Goal: Task Accomplishment & Management: Manage account settings

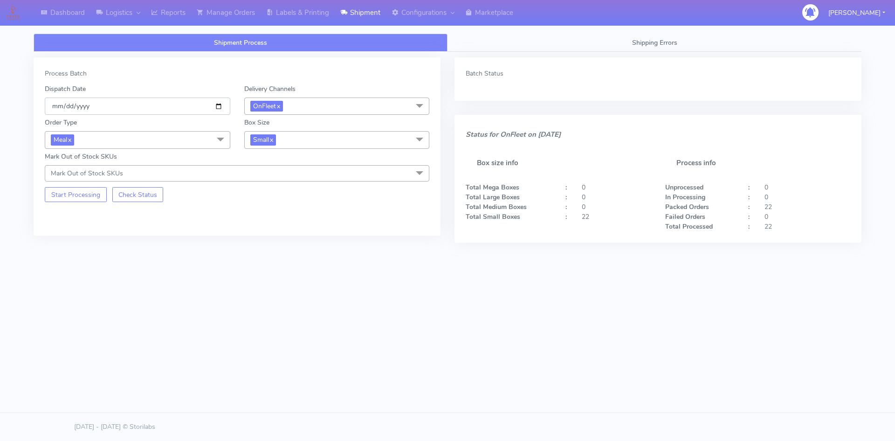
click at [218, 108] on input "[DATE]" at bounding box center [138, 105] width 186 height 17
drag, startPoint x: 87, startPoint y: 195, endPoint x: 108, endPoint y: 198, distance: 20.6
click at [87, 196] on button "Start Processing" at bounding box center [76, 194] width 62 height 15
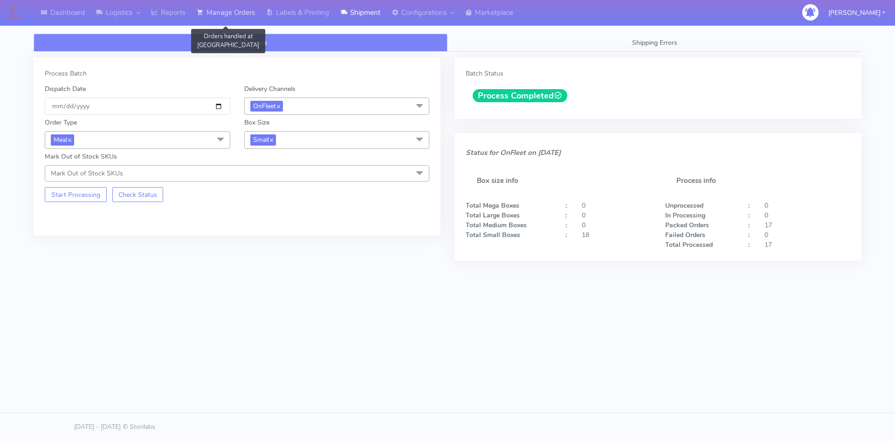
click at [246, 14] on link "Manage Orders" at bounding box center [225, 13] width 69 height 26
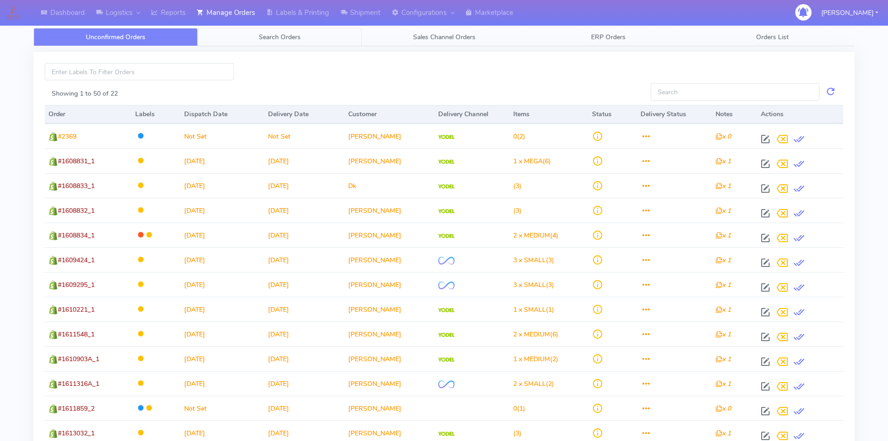
click at [301, 39] on span "Search Orders" at bounding box center [280, 37] width 42 height 9
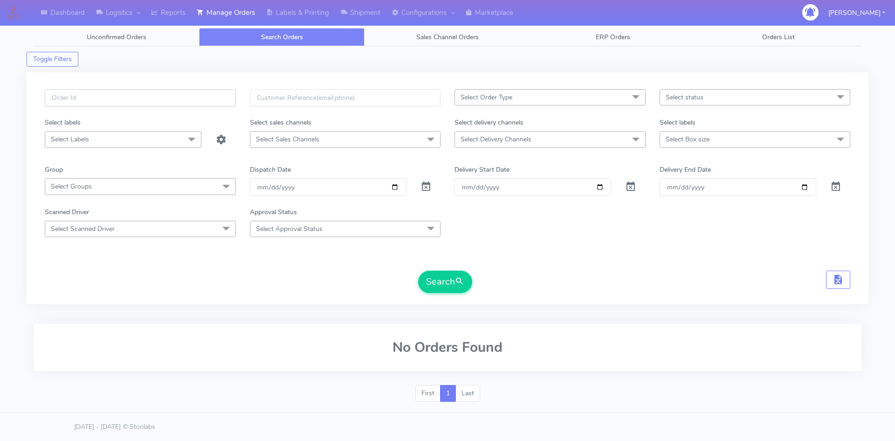
click at [182, 103] on input "text" at bounding box center [140, 97] width 191 height 17
paste input "[STREET_ADDRESS] [STREET_ADDRESS][GEOGRAPHIC_DATA][DEMOGRAPHIC_DATA][STREET_ADD…"
type input "[STREET_ADDRESS] [STREET_ADDRESS][GEOGRAPHIC_DATA][DEMOGRAPHIC_DATA][STREET_ADD…"
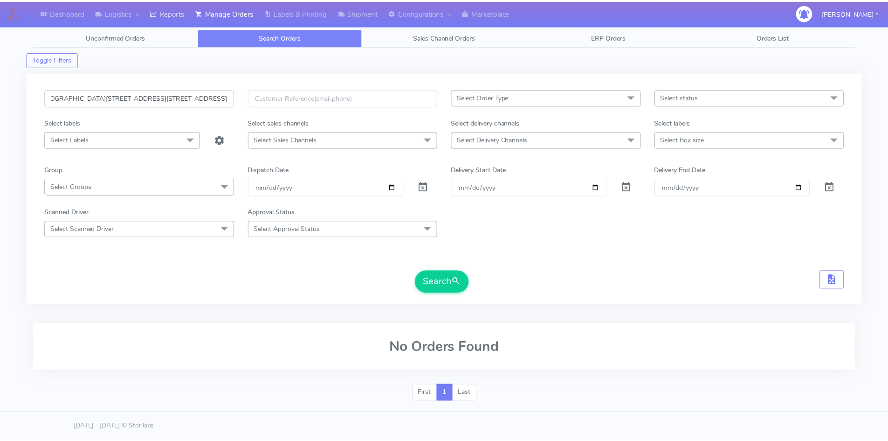
scroll to position [0, 0]
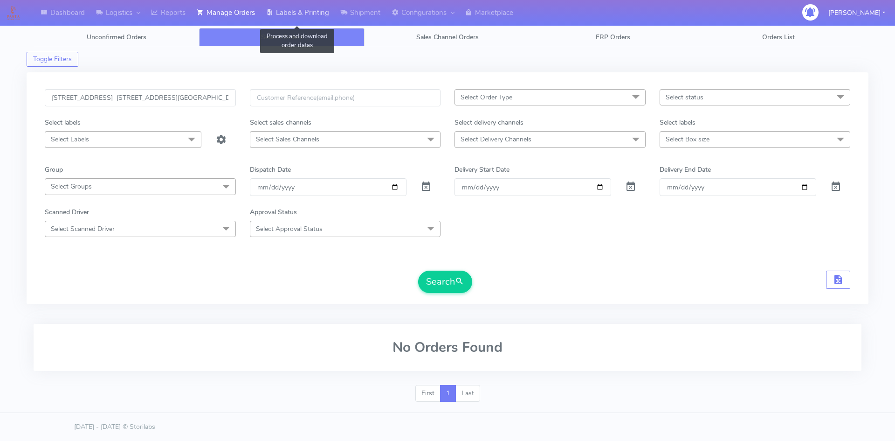
click at [290, 15] on link "Labels & Printing" at bounding box center [298, 13] width 74 height 26
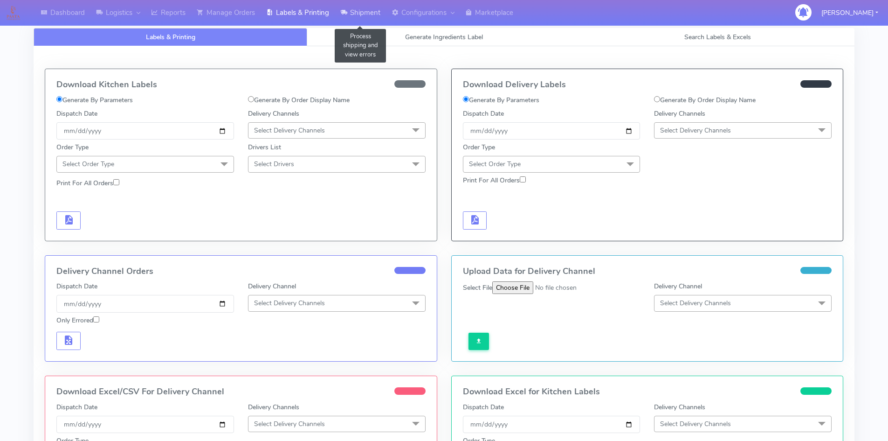
click at [376, 14] on link "Shipment" at bounding box center [360, 13] width 51 height 26
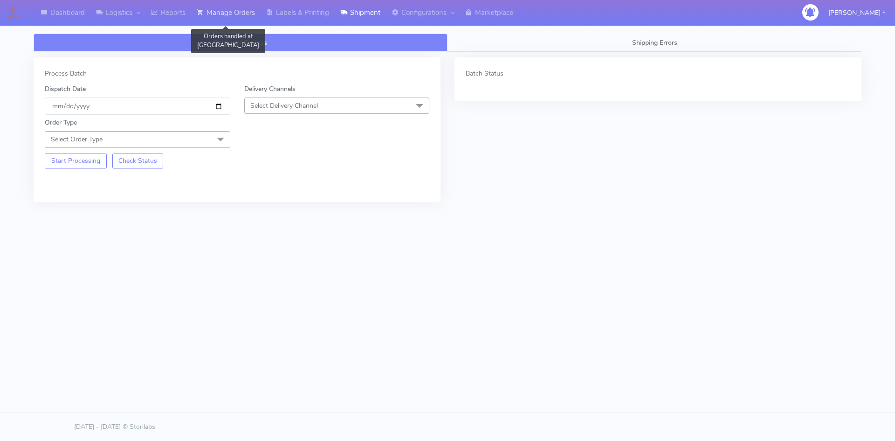
click at [229, 16] on link "Manage Orders" at bounding box center [225, 13] width 69 height 26
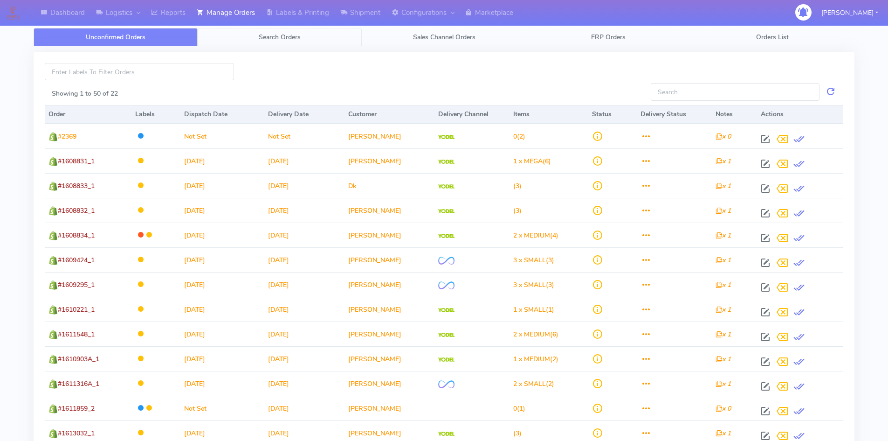
click at [264, 39] on span "Search Orders" at bounding box center [280, 37] width 42 height 9
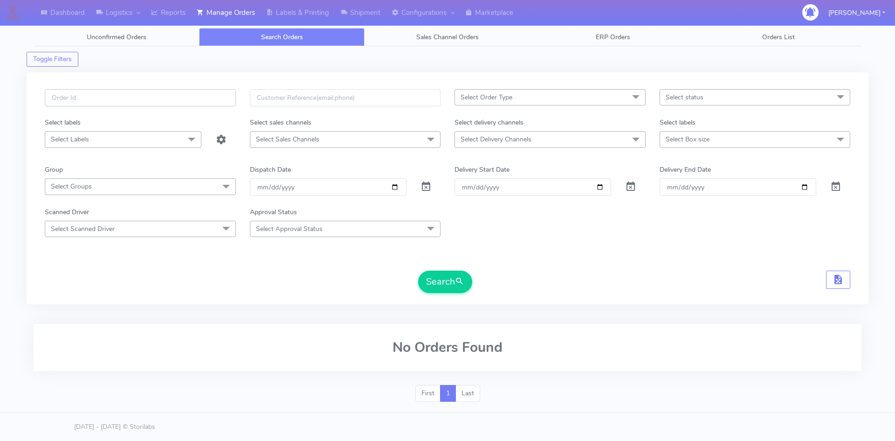
click at [224, 96] on input "text" at bounding box center [140, 97] width 191 height 17
paste input "#1615357_1"
type input "#1615357_1"
click at [424, 186] on span at bounding box center [425, 188] width 11 height 9
click at [443, 280] on button "Search" at bounding box center [445, 281] width 54 height 22
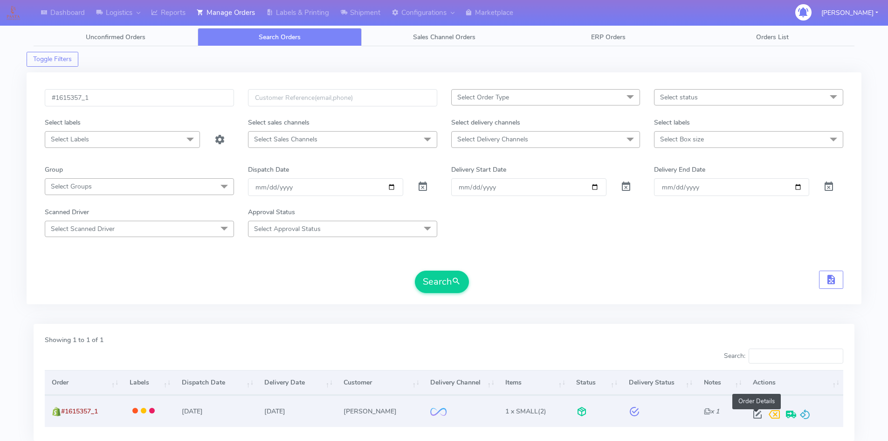
click at [754, 412] on span at bounding box center [757, 416] width 17 height 9
select select "2"
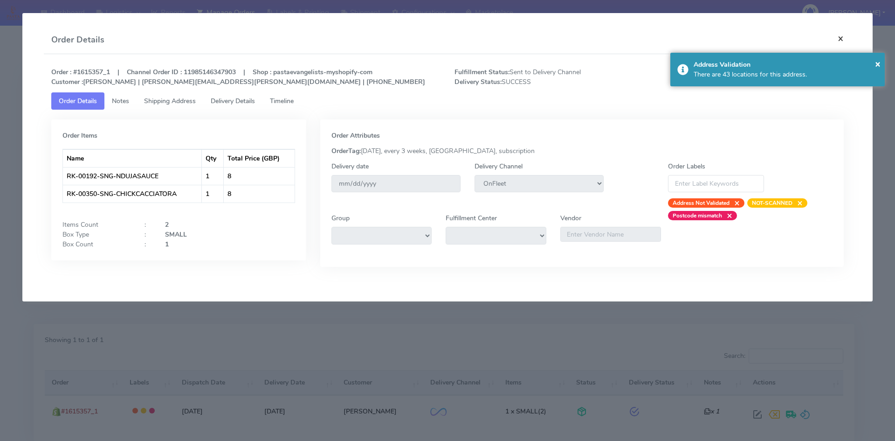
click at [845, 31] on button "×" at bounding box center [840, 38] width 21 height 25
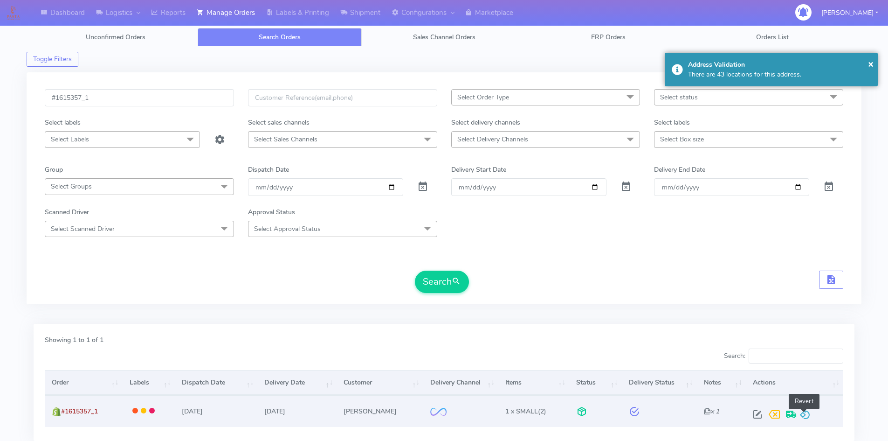
click at [803, 414] on span at bounding box center [804, 416] width 11 height 9
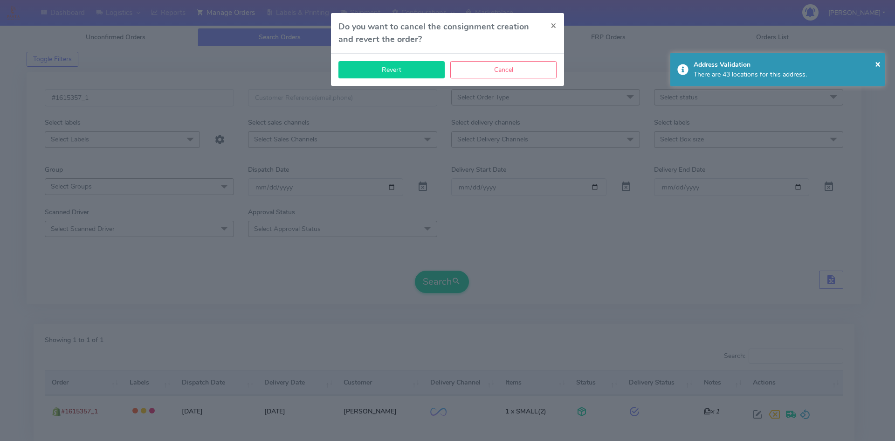
click at [426, 78] on button "Revert" at bounding box center [391, 69] width 106 height 17
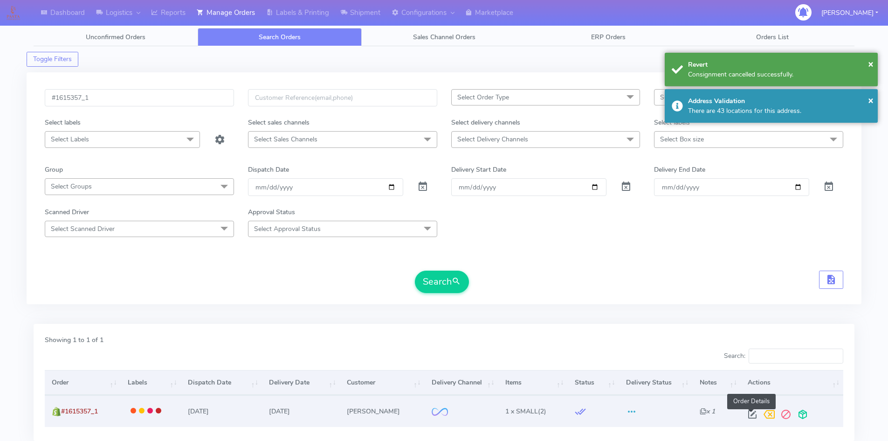
click at [751, 412] on span at bounding box center [752, 416] width 17 height 9
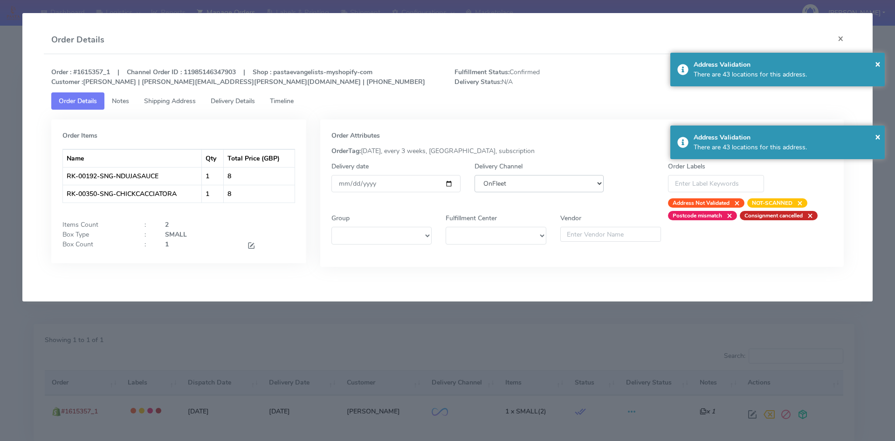
click at [558, 184] on select "DHL OnFleet Royal Mail DPD Yodel MaxOptra Amazon Collection" at bounding box center [539, 183] width 129 height 17
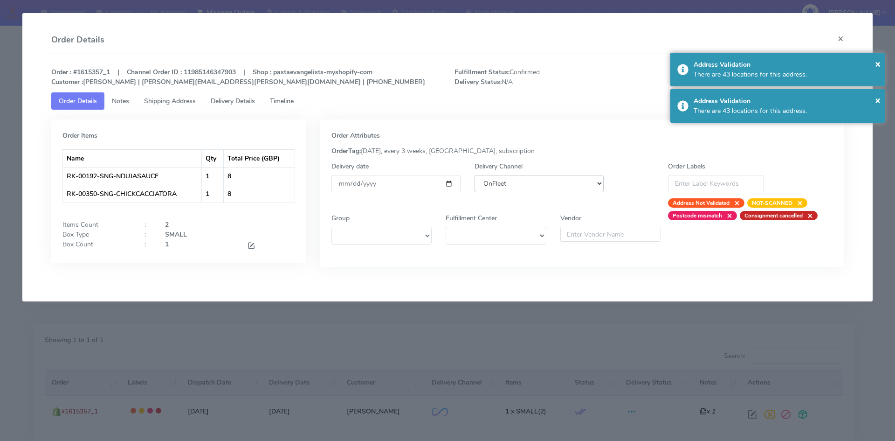
select select "5"
click at [475, 175] on select "DHL OnFleet Royal Mail DPD Yodel MaxOptra Amazon Collection" at bounding box center [539, 183] width 129 height 17
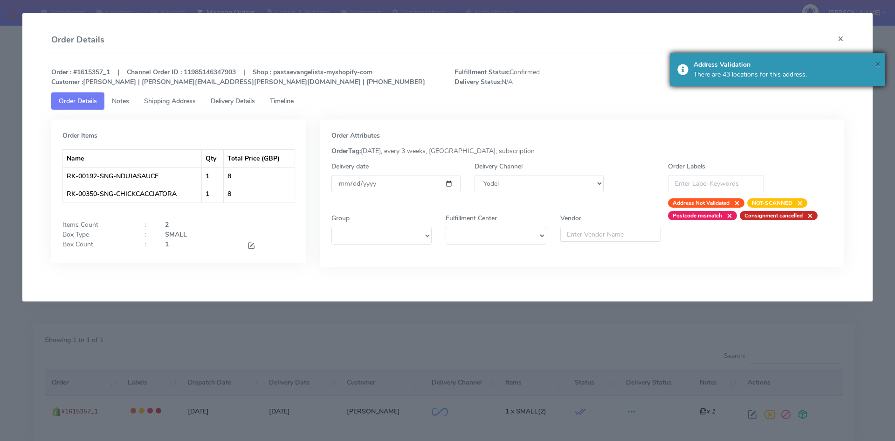
click at [879, 64] on span "×" at bounding box center [878, 63] width 6 height 13
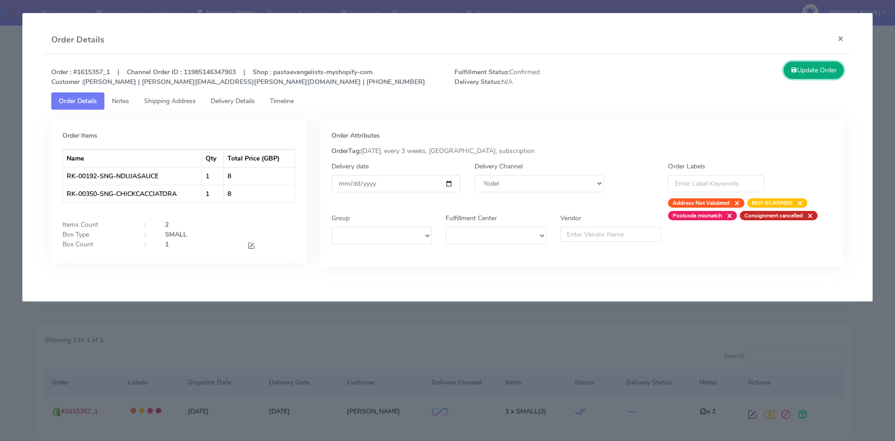
click at [832, 69] on button "Update Order" at bounding box center [814, 70] width 61 height 17
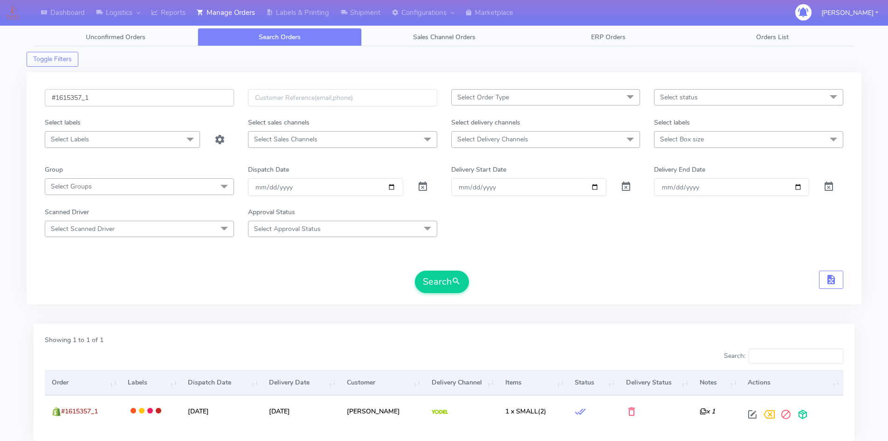
click at [155, 101] on input "#1615357_1" at bounding box center [139, 97] width 189 height 17
click at [156, 102] on input "#1615357_1" at bounding box center [139, 97] width 189 height 17
paste input "8"
type input "#1615358_1"
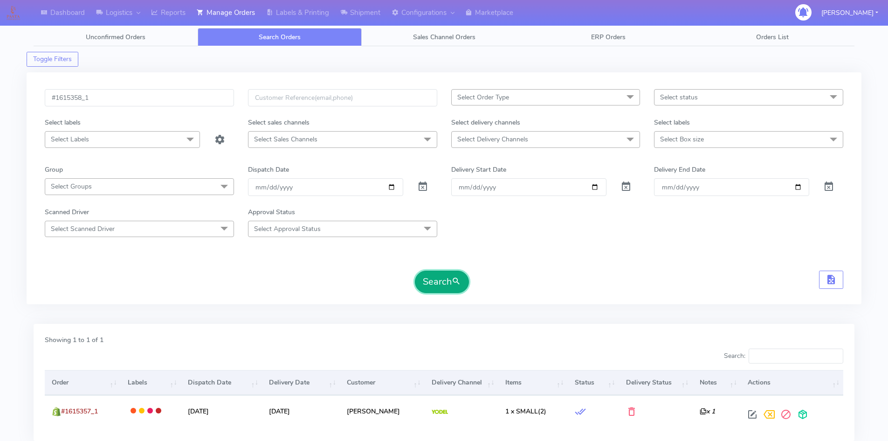
click at [446, 275] on button "Search" at bounding box center [442, 281] width 54 height 22
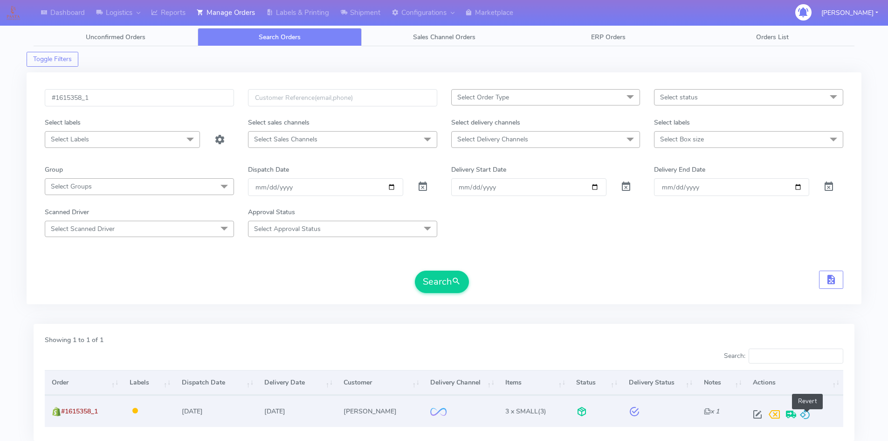
click at [806, 413] on span at bounding box center [804, 416] width 11 height 9
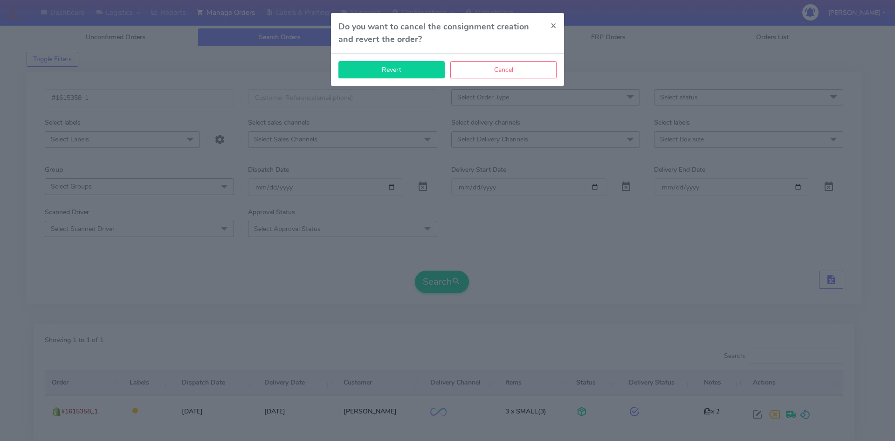
click at [398, 67] on button "Revert" at bounding box center [391, 69] width 106 height 17
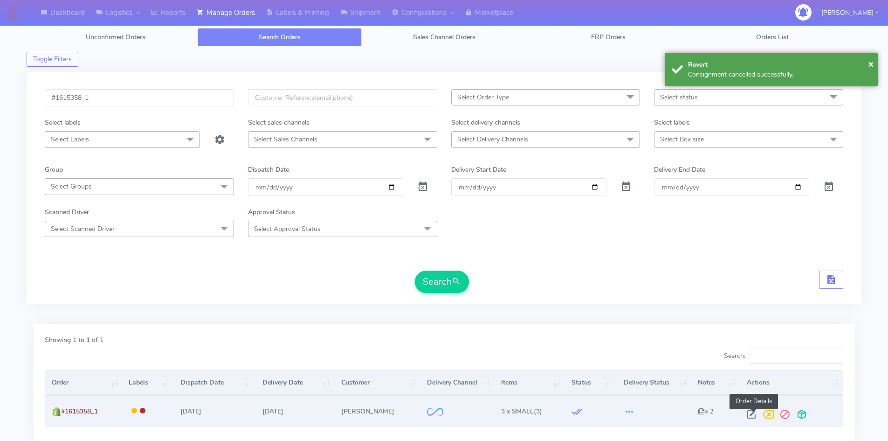
click at [751, 413] on span at bounding box center [751, 416] width 17 height 9
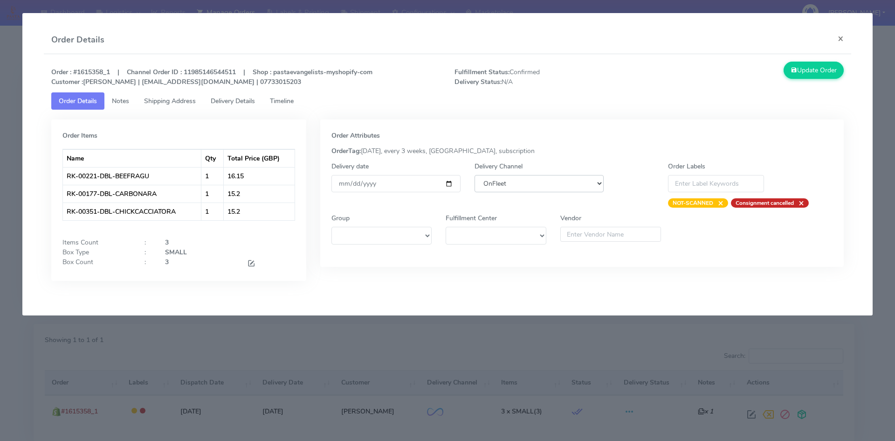
click at [532, 186] on select "DHL OnFleet Royal Mail DPD Yodel MaxOptra Amazon Collection" at bounding box center [539, 183] width 129 height 17
select select "5"
click at [475, 175] on select "DHL OnFleet Royal Mail DPD Yodel MaxOptra Amazon Collection" at bounding box center [539, 183] width 129 height 17
click at [799, 72] on button "Update Order" at bounding box center [814, 70] width 61 height 17
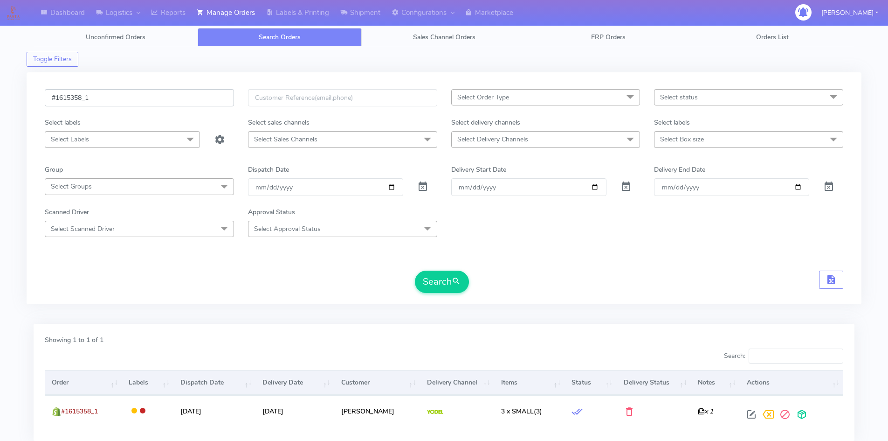
click at [178, 102] on input "#1615358_1" at bounding box center [139, 97] width 189 height 17
click at [177, 102] on input "#1615358_1" at bounding box center [139, 97] width 189 height 17
paste input "9"
type input "#1615359_1"
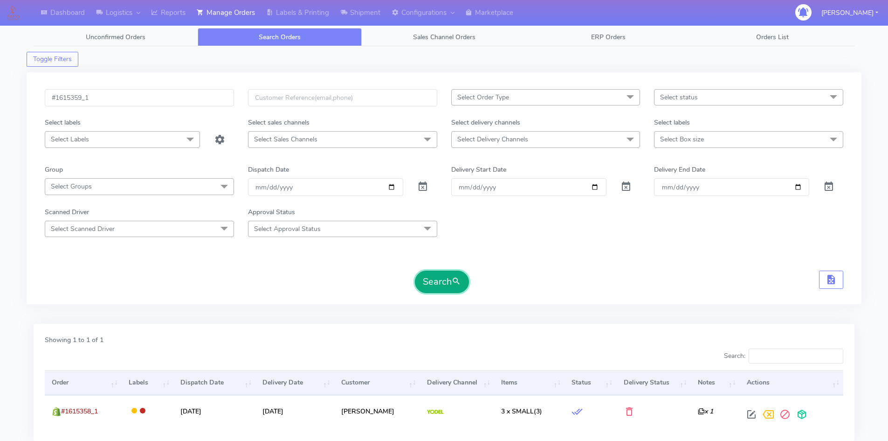
click at [426, 276] on button "Search" at bounding box center [442, 281] width 54 height 22
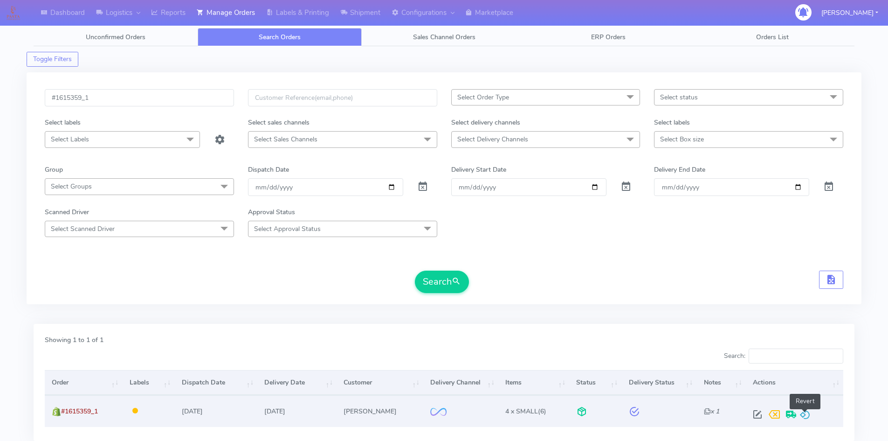
click at [806, 415] on span at bounding box center [804, 416] width 11 height 9
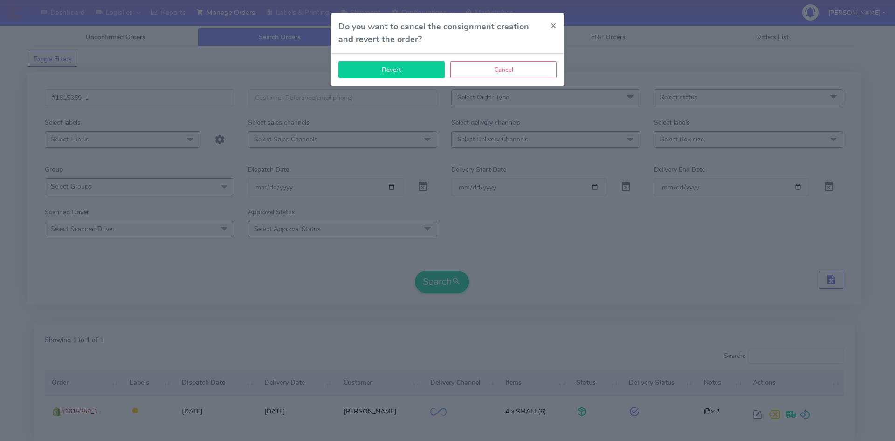
click at [376, 72] on button "Revert" at bounding box center [391, 69] width 106 height 17
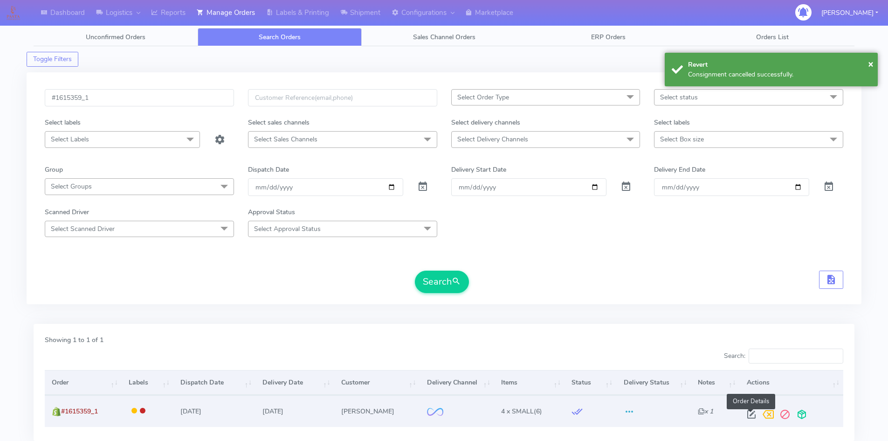
click at [750, 412] on span at bounding box center [751, 416] width 17 height 9
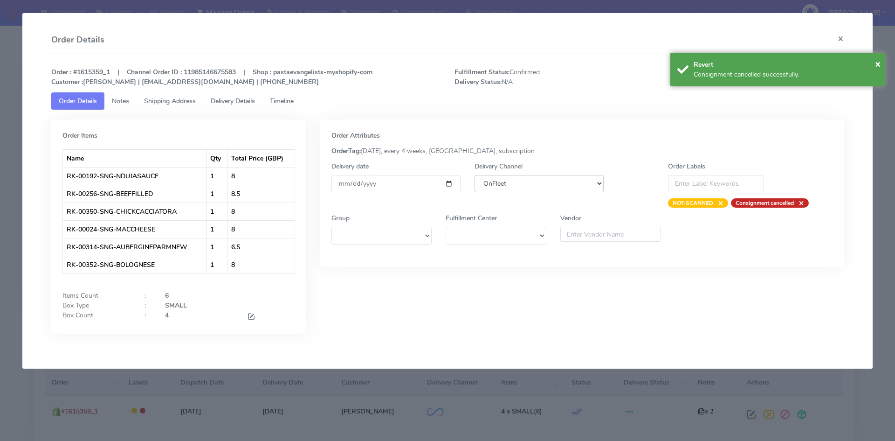
click at [496, 180] on select "DHL OnFleet Royal Mail DPD Yodel MaxOptra Amazon Collection" at bounding box center [539, 183] width 129 height 17
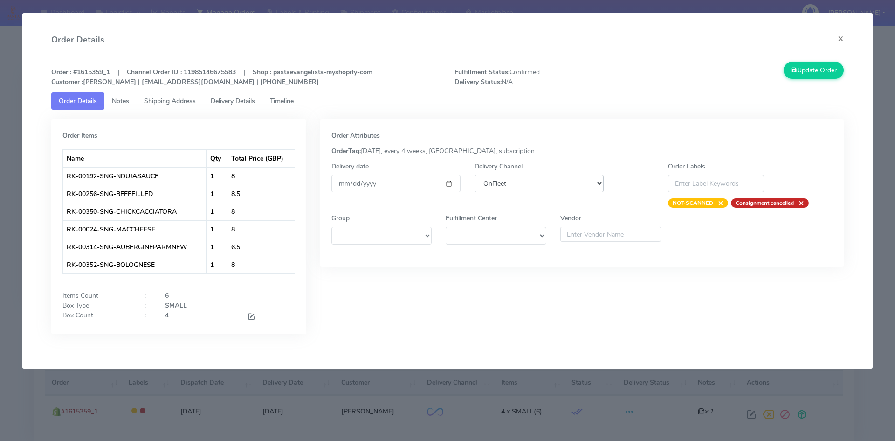
select select "5"
click at [475, 175] on select "DHL OnFleet Royal Mail DPD Yodel MaxOptra Amazon Collection" at bounding box center [539, 183] width 129 height 17
click at [797, 71] on button "Update Order" at bounding box center [814, 70] width 61 height 17
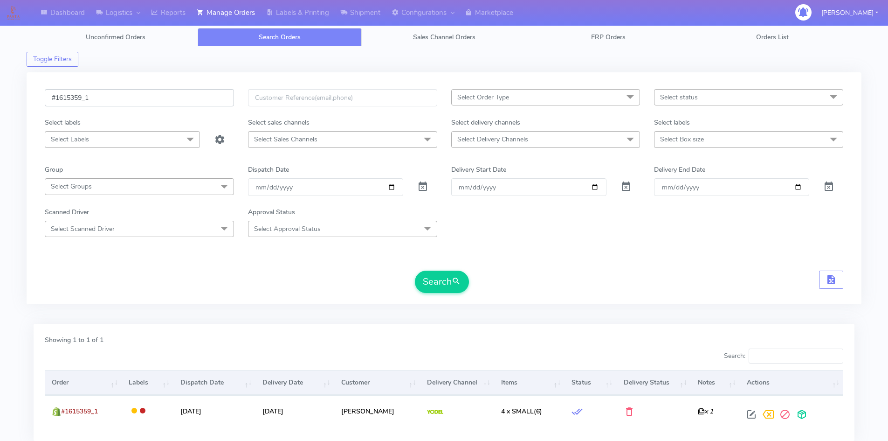
click at [154, 106] on input "#1615359_1" at bounding box center [139, 97] width 189 height 17
click at [153, 106] on input "#1615359_1" at bounding box center [139, 97] width 189 height 17
paste input "63"
type input "#1615363_1"
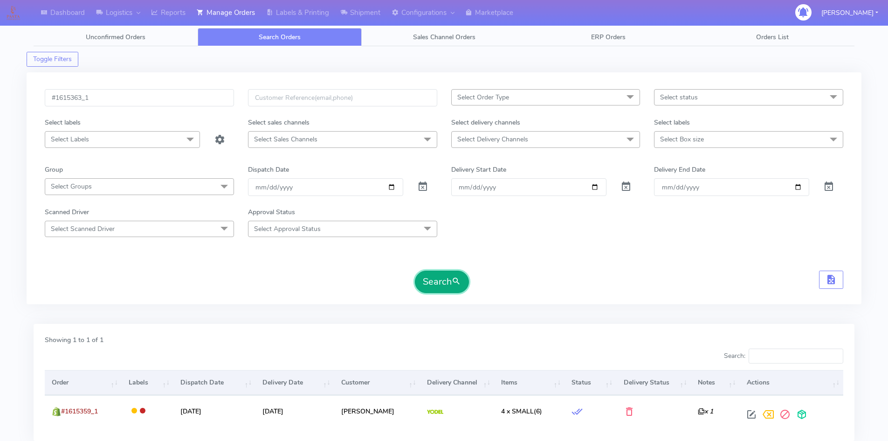
drag, startPoint x: 446, startPoint y: 287, endPoint x: 451, endPoint y: 286, distance: 5.8
click at [447, 287] on button "Search" at bounding box center [442, 281] width 54 height 22
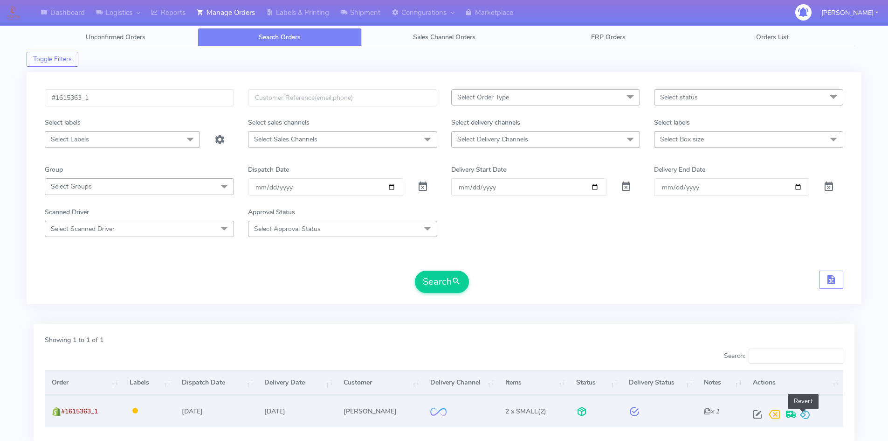
click at [807, 415] on span at bounding box center [804, 416] width 11 height 9
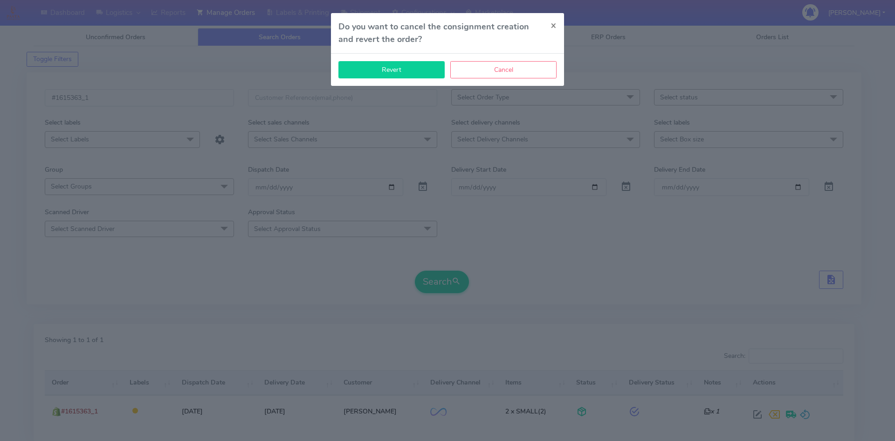
click at [422, 72] on button "Revert" at bounding box center [391, 69] width 106 height 17
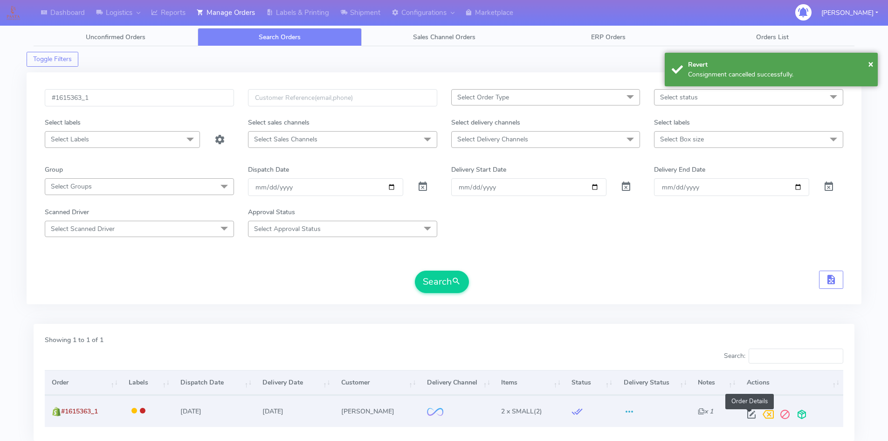
click at [748, 413] on span at bounding box center [751, 416] width 17 height 9
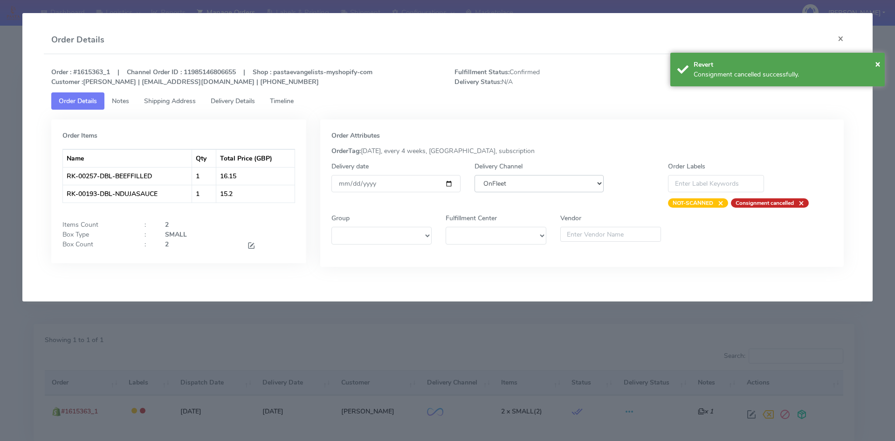
click at [513, 186] on select "DHL OnFleet Royal Mail DPD Yodel MaxOptra Amazon Collection" at bounding box center [539, 183] width 129 height 17
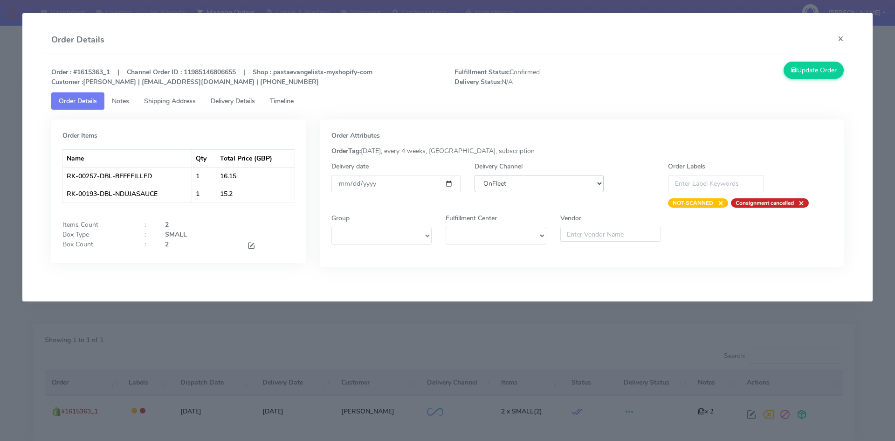
select select "5"
click at [475, 175] on select "DHL OnFleet Royal Mail DPD Yodel MaxOptra Amazon Collection" at bounding box center [539, 183] width 129 height 17
click at [814, 74] on button "Update Order" at bounding box center [814, 70] width 61 height 17
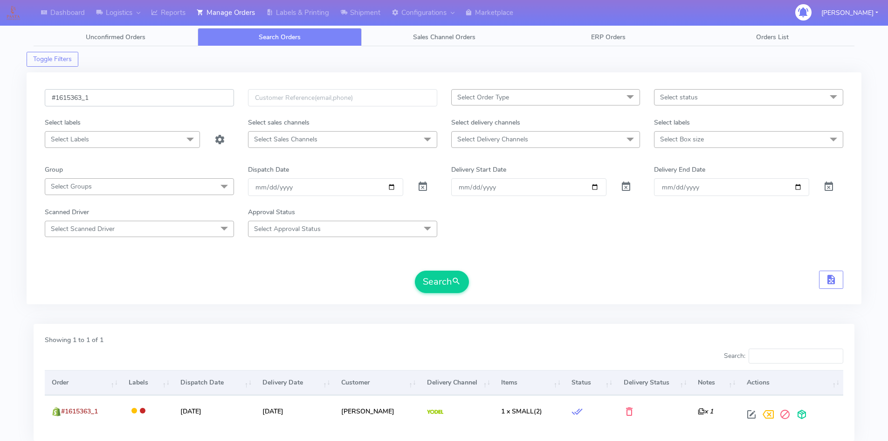
click at [116, 96] on input "#1615363_1" at bounding box center [139, 97] width 189 height 17
paste input "71"
type input "#1615371_1"
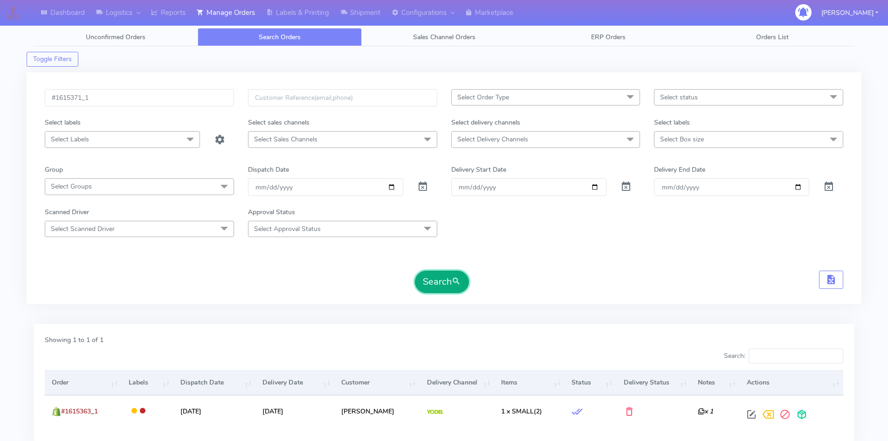
click at [439, 276] on button "Search" at bounding box center [442, 281] width 54 height 22
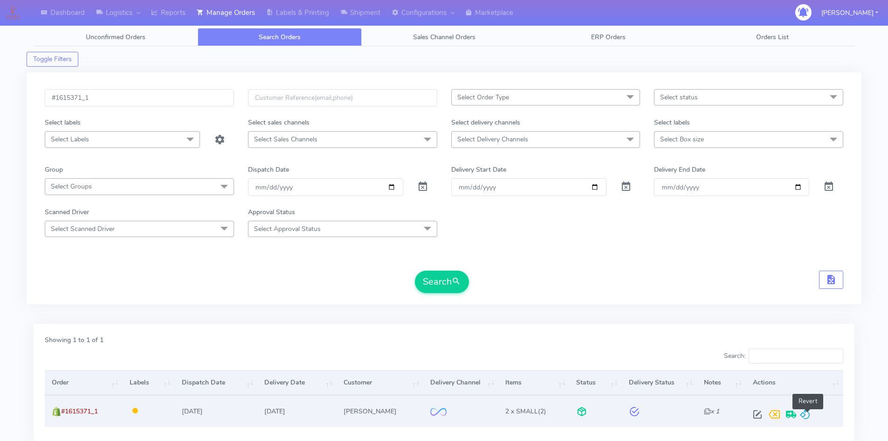
click at [807, 413] on span at bounding box center [804, 416] width 11 height 9
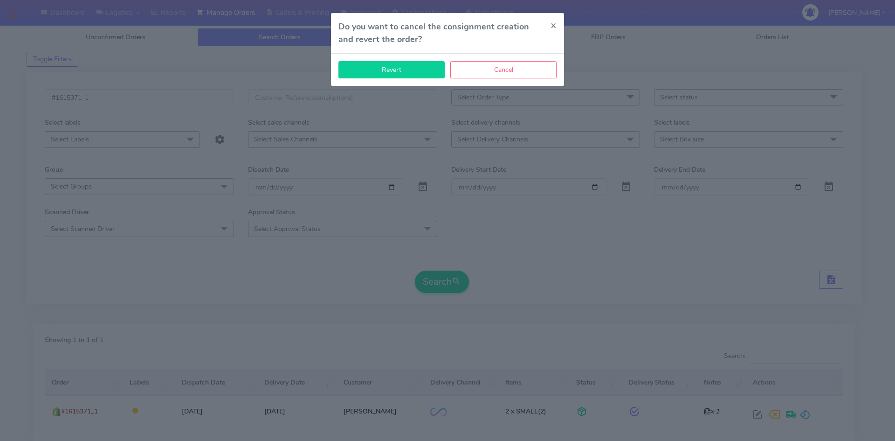
click at [430, 76] on button "Revert" at bounding box center [391, 69] width 106 height 17
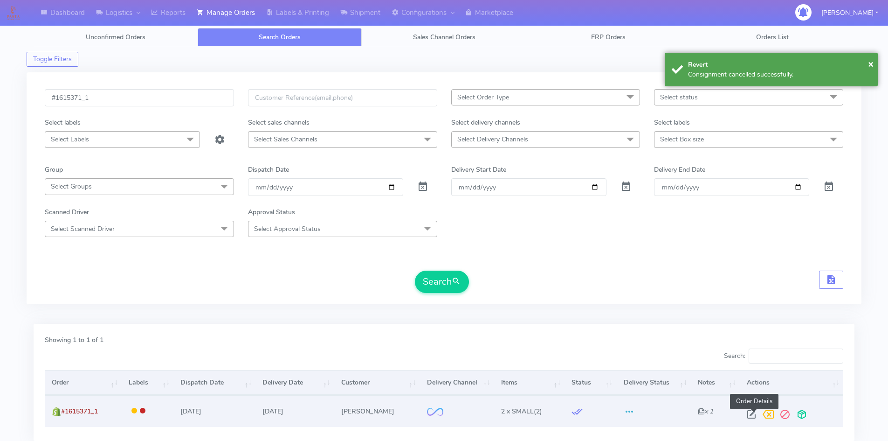
click at [753, 412] on span at bounding box center [751, 416] width 17 height 9
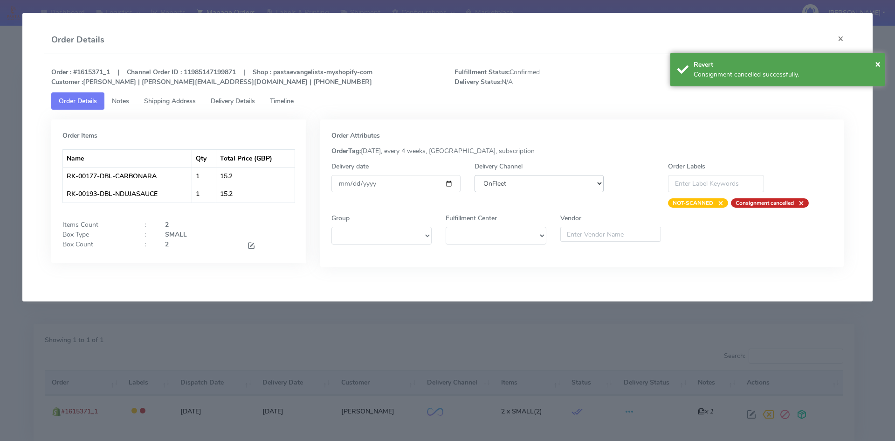
click at [509, 185] on select "DHL OnFleet Royal Mail DPD Yodel MaxOptra Amazon Collection" at bounding box center [539, 183] width 129 height 17
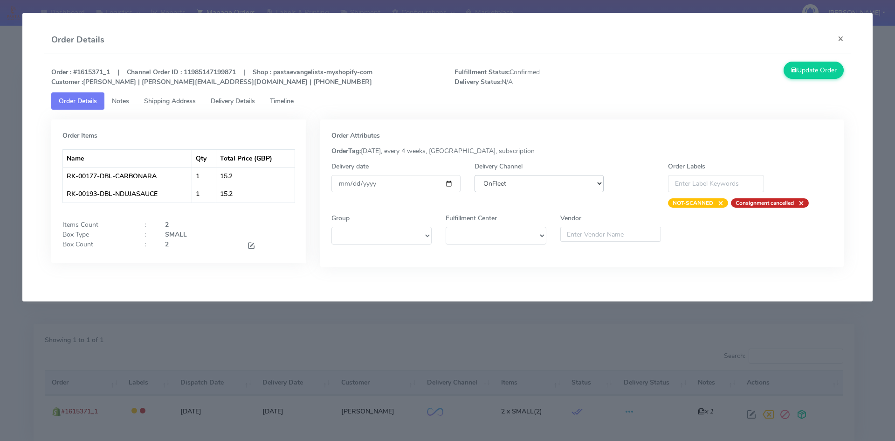
select select "5"
click at [475, 175] on select "DHL OnFleet Royal Mail DPD Yodel MaxOptra Amazon Collection" at bounding box center [539, 183] width 129 height 17
click at [807, 60] on div "Order : #1615371_1 | Channel Order ID : 11985147199871 | Shop : pastaevangelist…" at bounding box center [448, 171] width 808 height 234
click at [804, 68] on button "Update Order" at bounding box center [814, 70] width 61 height 17
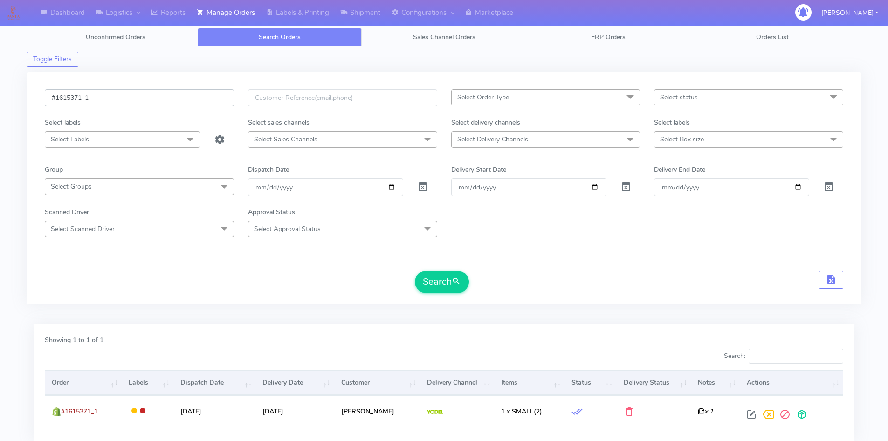
click at [138, 95] on input "#1615371_1" at bounding box center [139, 97] width 189 height 17
paste input "3"
type input "#1615373_1"
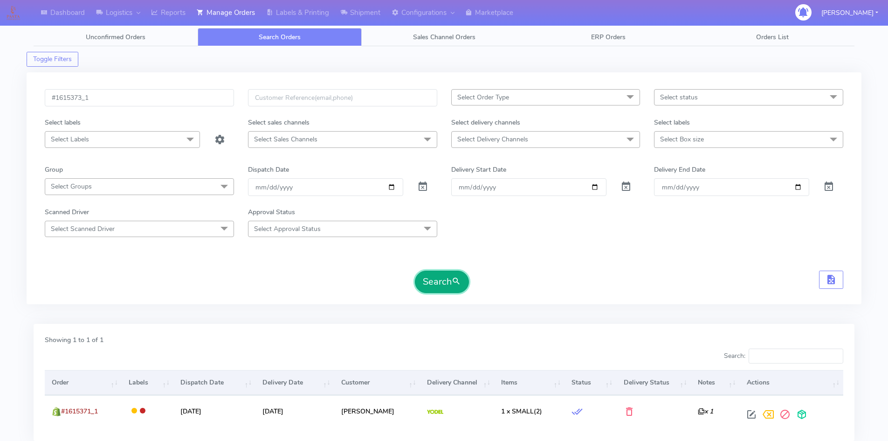
click at [459, 282] on span "submit" at bounding box center [456, 281] width 9 height 13
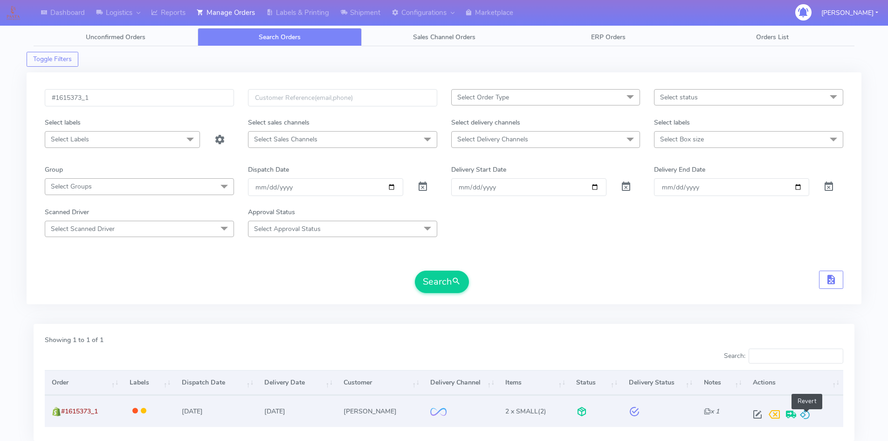
click at [804, 415] on span at bounding box center [804, 416] width 11 height 9
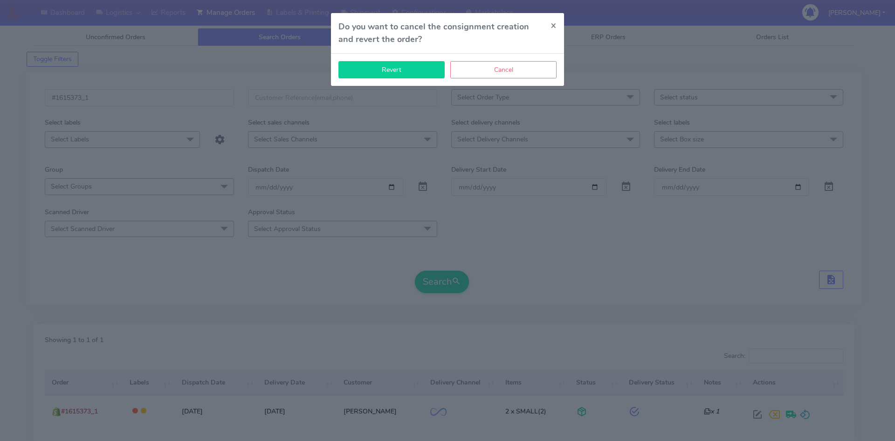
click at [380, 70] on button "Revert" at bounding box center [391, 69] width 106 height 17
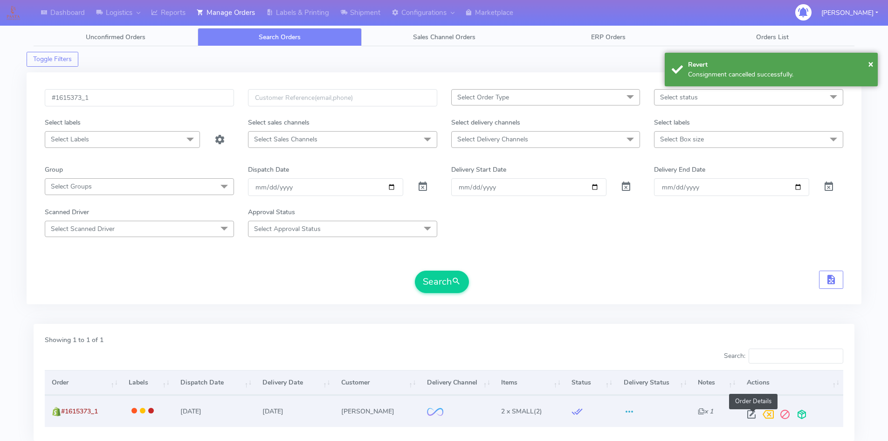
click at [751, 412] on span at bounding box center [751, 416] width 17 height 9
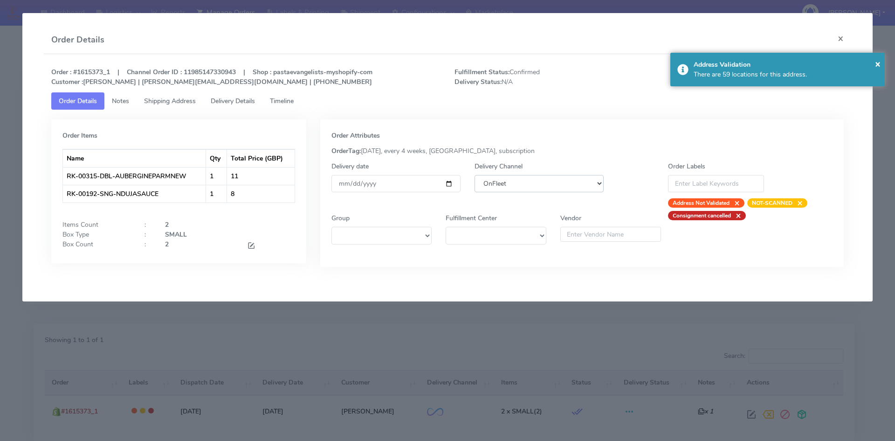
click at [494, 179] on select "DHL OnFleet Royal Mail DPD Yodel MaxOptra Amazon Collection" at bounding box center [539, 183] width 129 height 17
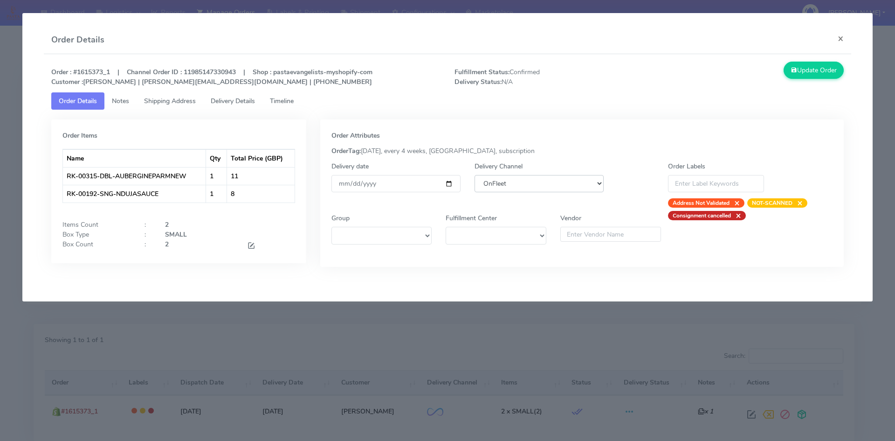
select select "5"
click at [475, 175] on select "DHL OnFleet Royal Mail DPD Yodel MaxOptra Amazon Collection" at bounding box center [539, 183] width 129 height 17
click at [801, 72] on button "Update Order" at bounding box center [814, 70] width 61 height 17
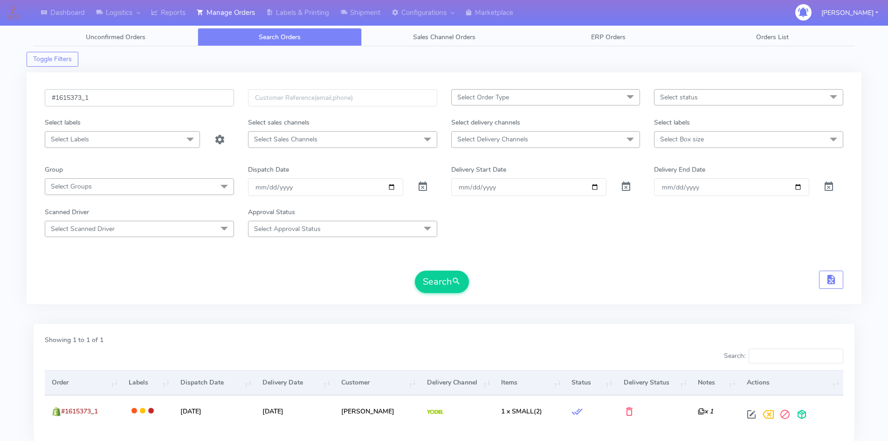
click at [109, 100] on input "#1615373_1" at bounding box center [139, 97] width 189 height 17
paste input "8"
type input "#1615378_1"
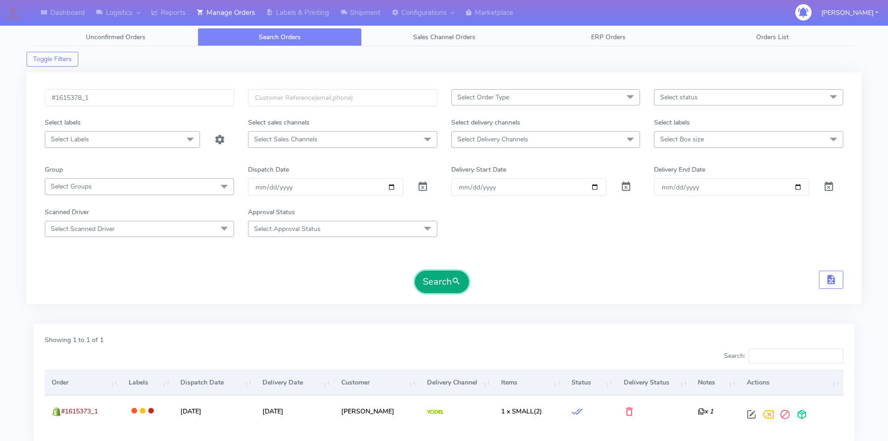
click at [455, 282] on span "submit" at bounding box center [456, 281] width 9 height 13
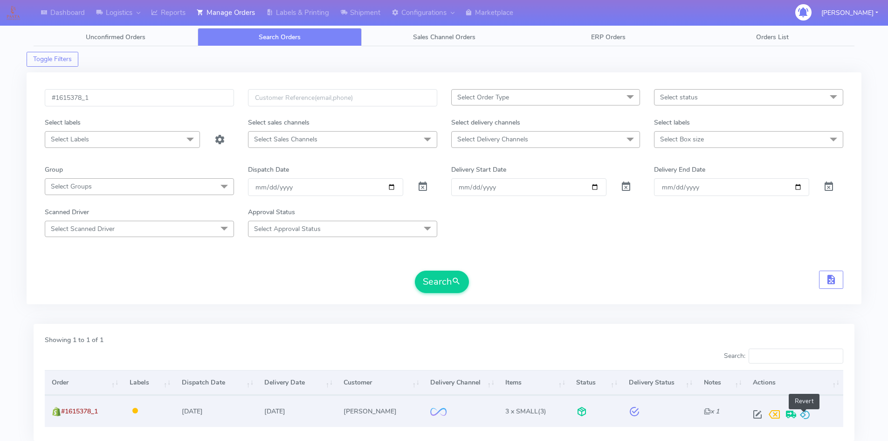
click at [805, 413] on span at bounding box center [804, 416] width 11 height 9
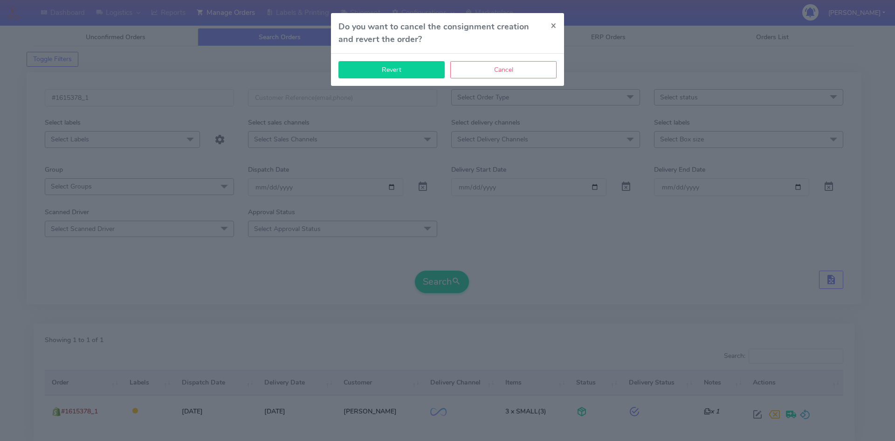
click at [414, 72] on button "Revert" at bounding box center [391, 69] width 106 height 17
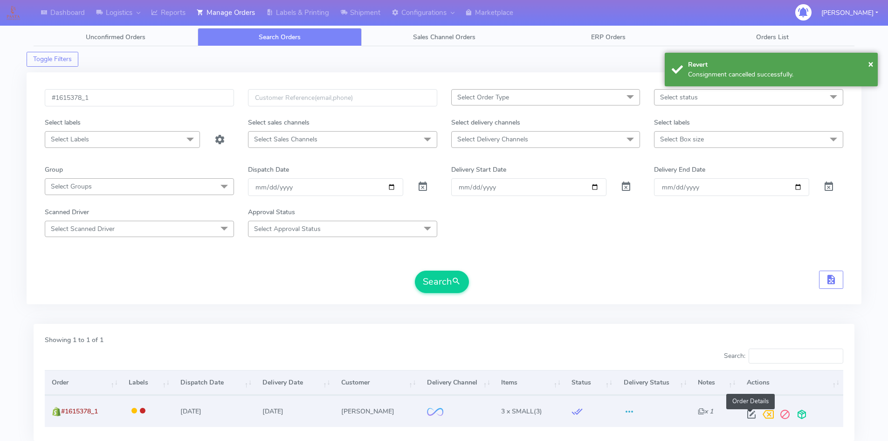
click at [751, 412] on span at bounding box center [751, 416] width 17 height 9
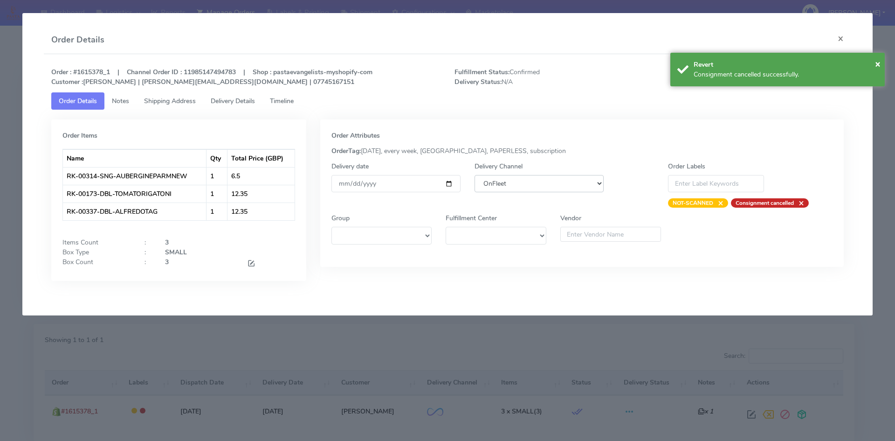
click at [557, 179] on select "DHL OnFleet Royal Mail DPD Yodel MaxOptra Amazon Collection" at bounding box center [539, 183] width 129 height 17
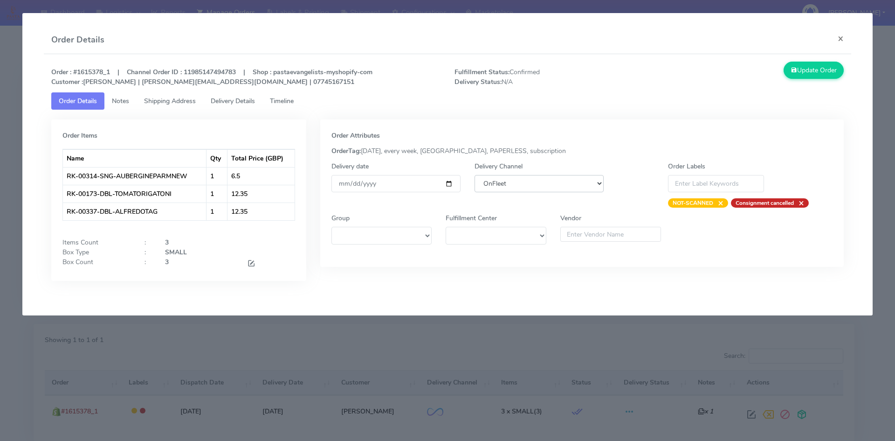
select select "5"
click at [475, 175] on select "DHL OnFleet Royal Mail DPD Yodel MaxOptra Amazon Collection" at bounding box center [539, 183] width 129 height 17
click at [827, 77] on button "Update Order" at bounding box center [814, 70] width 61 height 17
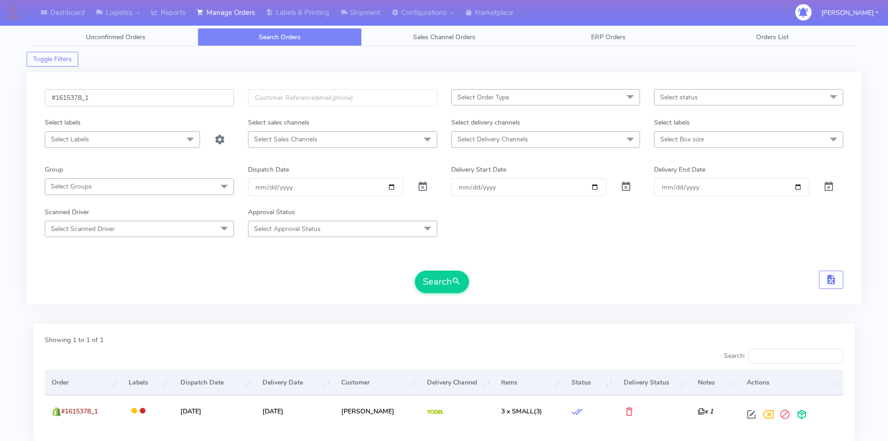
click at [126, 103] on input "#1615378_1" at bounding box center [139, 97] width 189 height 17
paste input "84"
type input "#1615384_1"
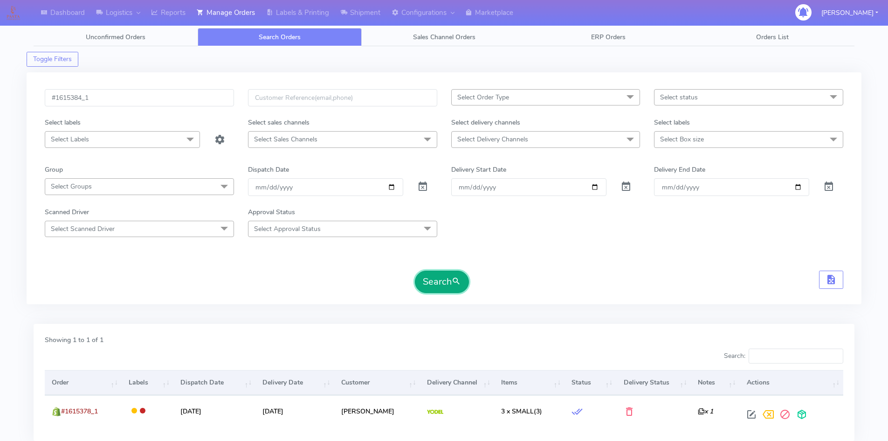
click at [453, 286] on span "submit" at bounding box center [456, 281] width 9 height 13
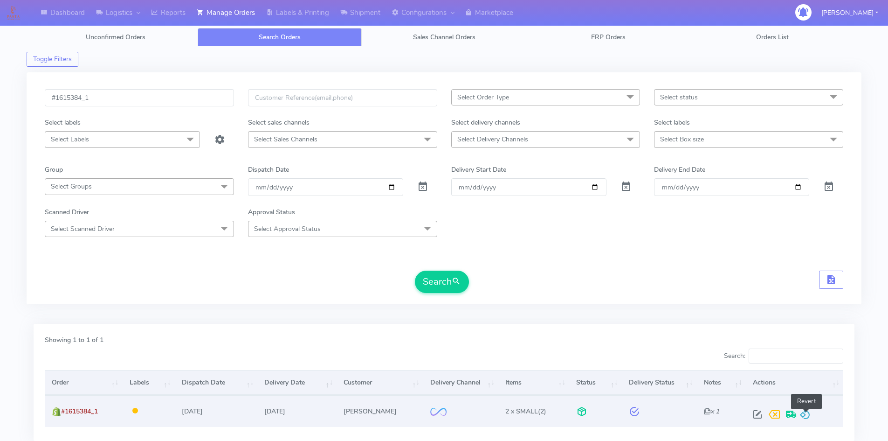
click at [811, 412] on span at bounding box center [804, 416] width 11 height 9
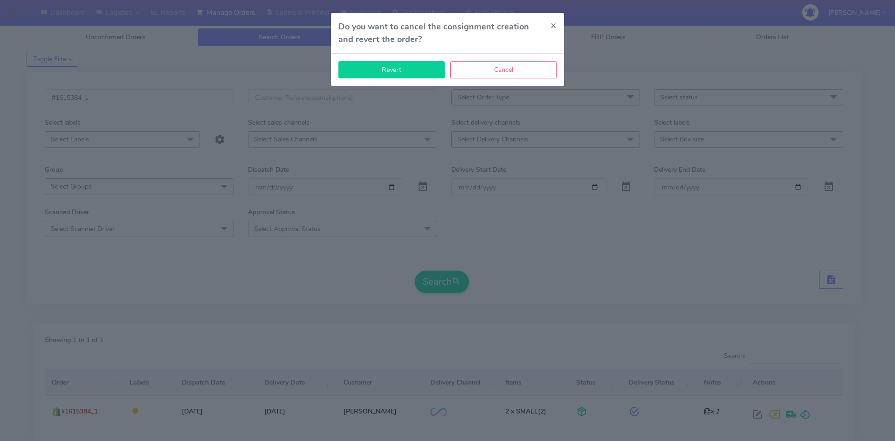
click at [413, 69] on button "Revert" at bounding box center [391, 69] width 106 height 17
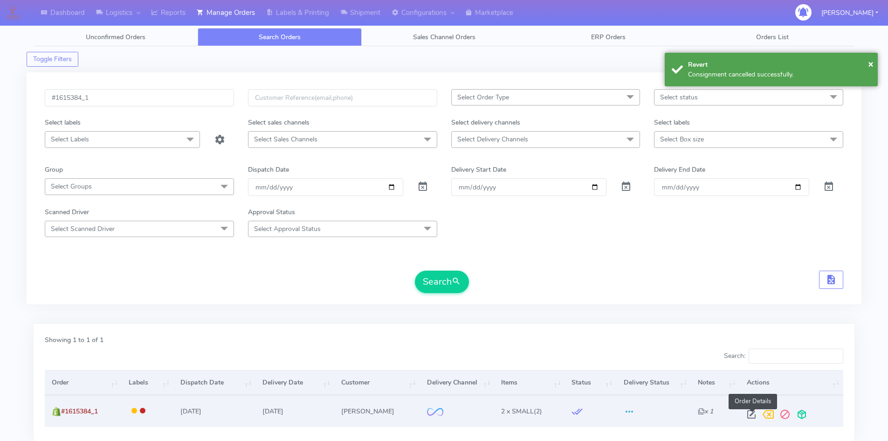
click at [753, 412] on span at bounding box center [751, 416] width 17 height 9
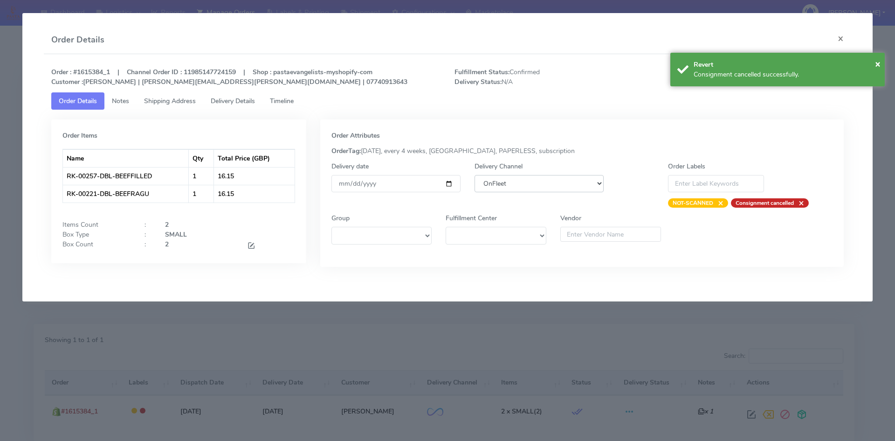
click at [530, 181] on select "DHL OnFleet Royal Mail DPD Yodel MaxOptra Amazon Collection" at bounding box center [539, 183] width 129 height 17
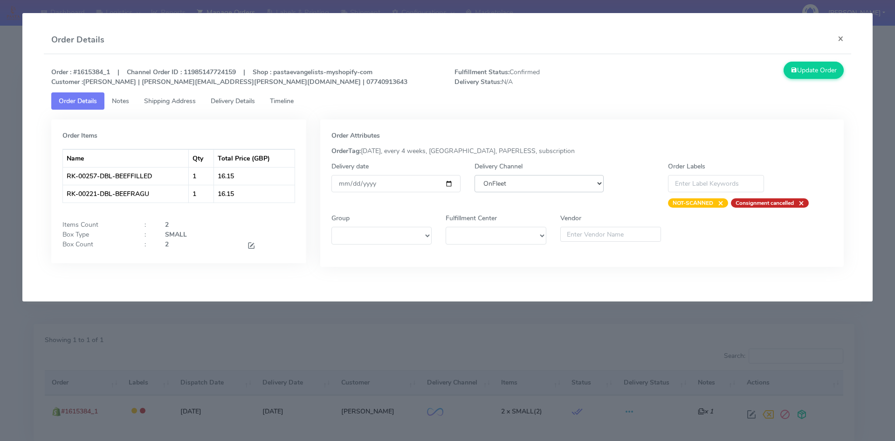
select select "5"
click at [475, 175] on select "DHL OnFleet Royal Mail DPD Yodel MaxOptra Amazon Collection" at bounding box center [539, 183] width 129 height 17
click at [819, 72] on button "Update Order" at bounding box center [814, 70] width 61 height 17
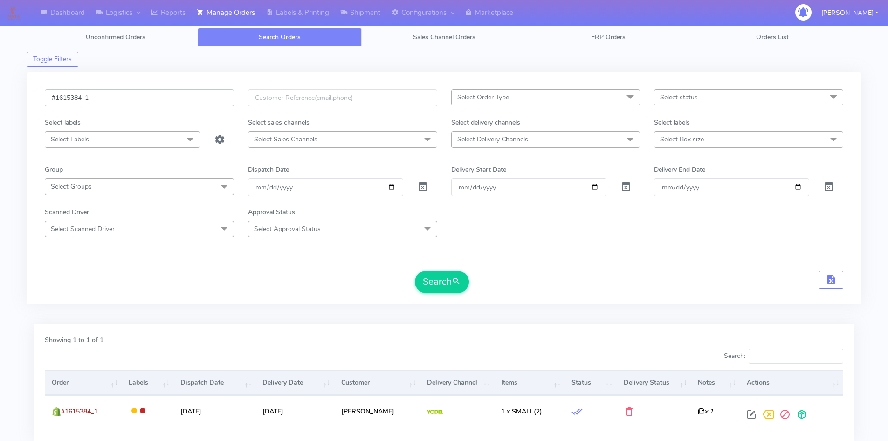
click at [124, 100] on input "#1615384_1" at bounding box center [139, 97] width 189 height 17
paste input "5"
type input "#1615385_1"
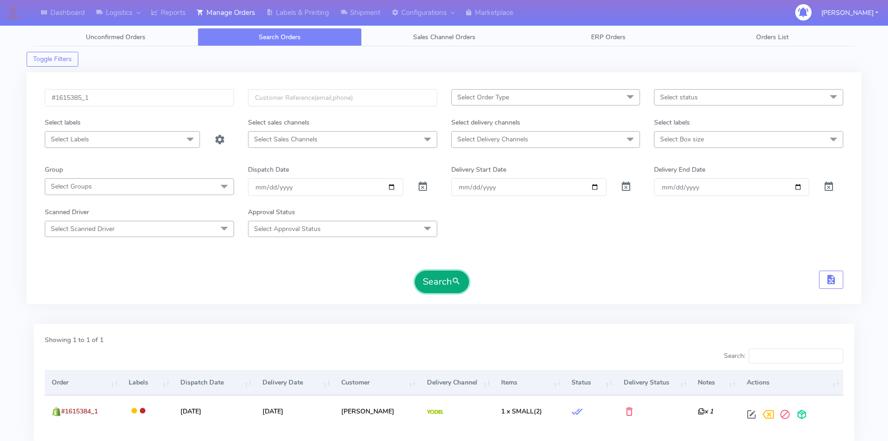
click at [451, 280] on button "Search" at bounding box center [442, 281] width 54 height 22
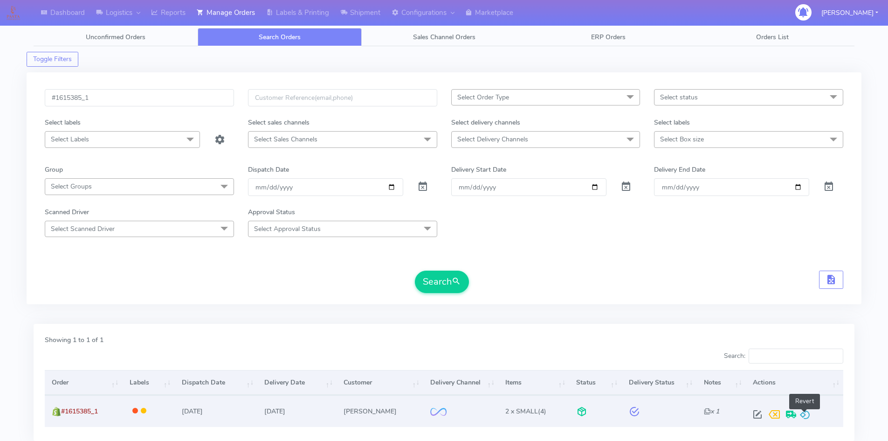
click at [802, 412] on span at bounding box center [804, 416] width 11 height 9
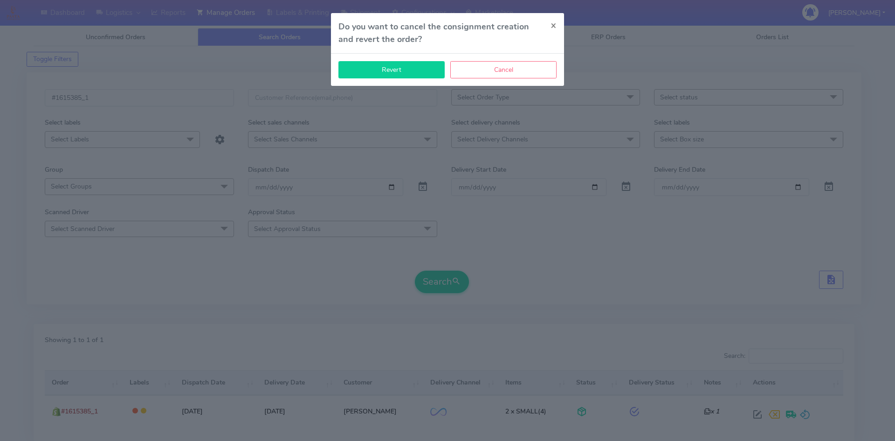
click at [373, 74] on button "Revert" at bounding box center [391, 69] width 106 height 17
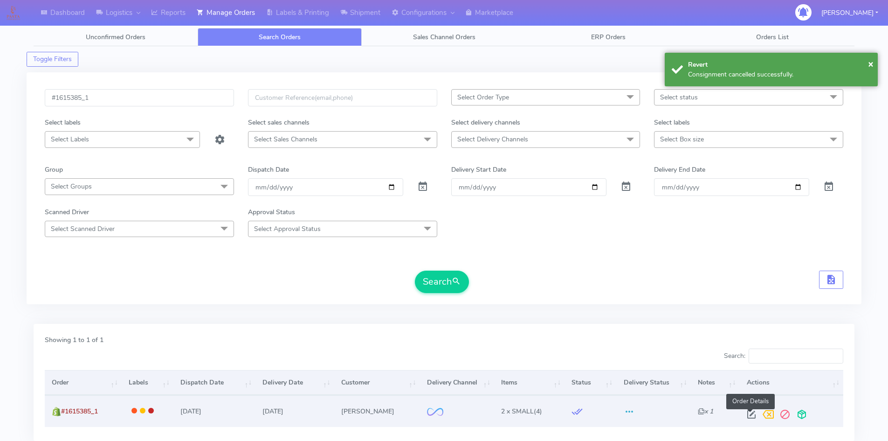
click at [749, 415] on span at bounding box center [751, 416] width 17 height 9
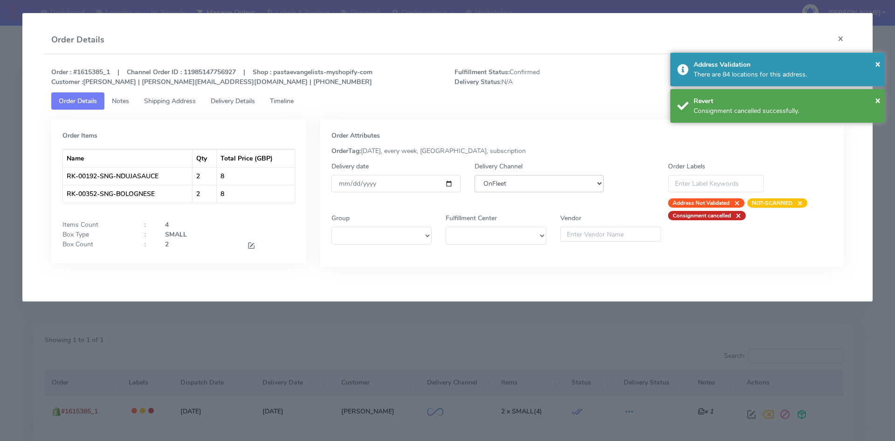
click at [502, 184] on select "DHL OnFleet Royal Mail DPD Yodel MaxOptra Amazon Collection" at bounding box center [539, 183] width 129 height 17
select select "5"
click at [475, 175] on select "DHL OnFleet Royal Mail DPD Yodel MaxOptra Amazon Collection" at bounding box center [539, 183] width 129 height 17
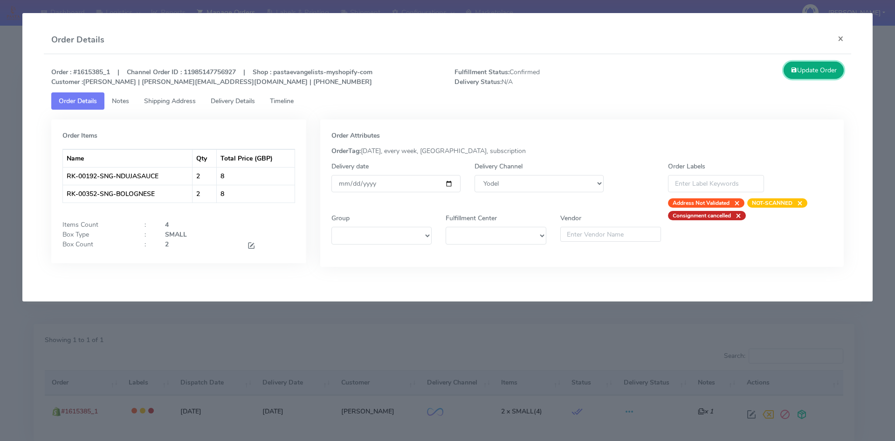
click at [804, 76] on button "Update Order" at bounding box center [814, 70] width 61 height 17
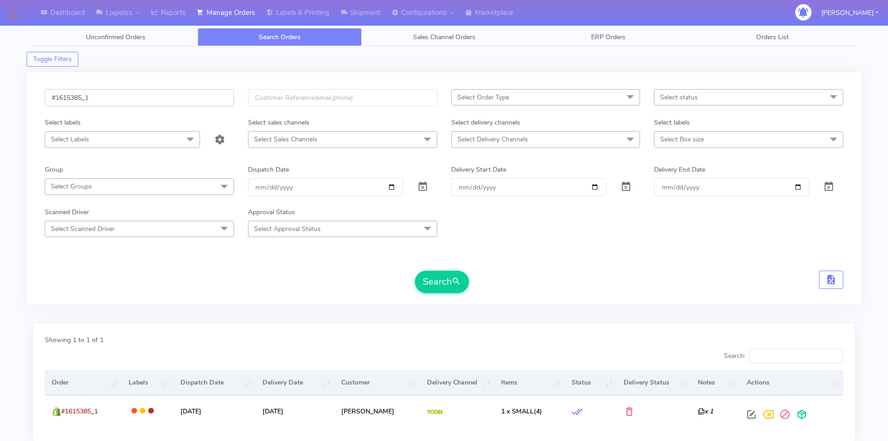
click at [98, 101] on input "#1615385_1" at bounding box center [139, 97] width 189 height 17
paste input "92"
type input "#1615392_1"
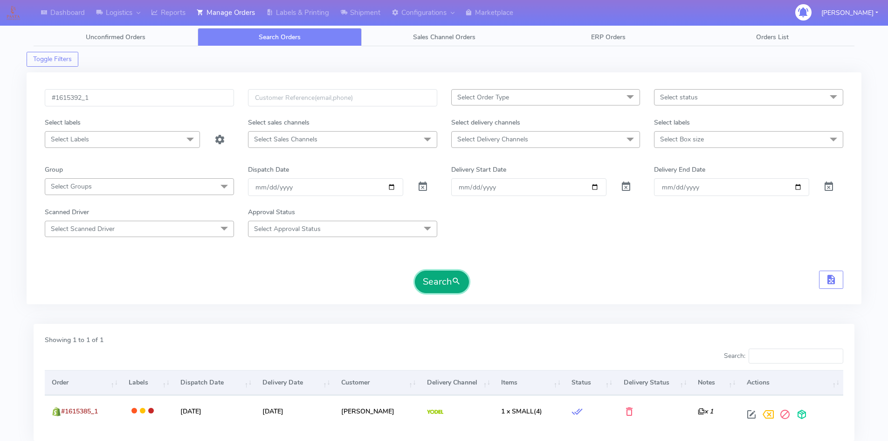
click at [434, 284] on button "Search" at bounding box center [442, 281] width 54 height 22
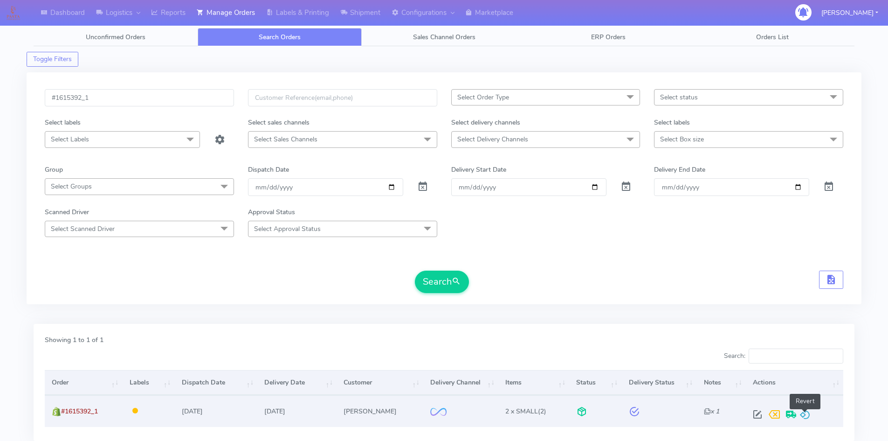
click at [806, 412] on span at bounding box center [804, 416] width 11 height 9
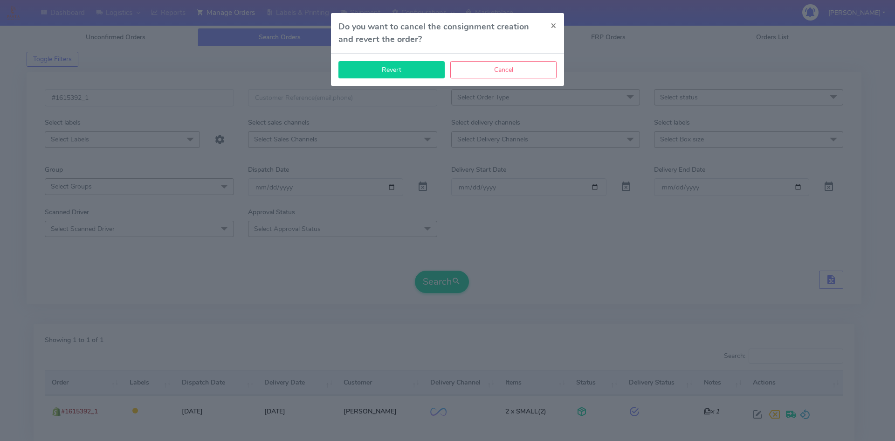
click at [389, 68] on button "Revert" at bounding box center [391, 69] width 106 height 17
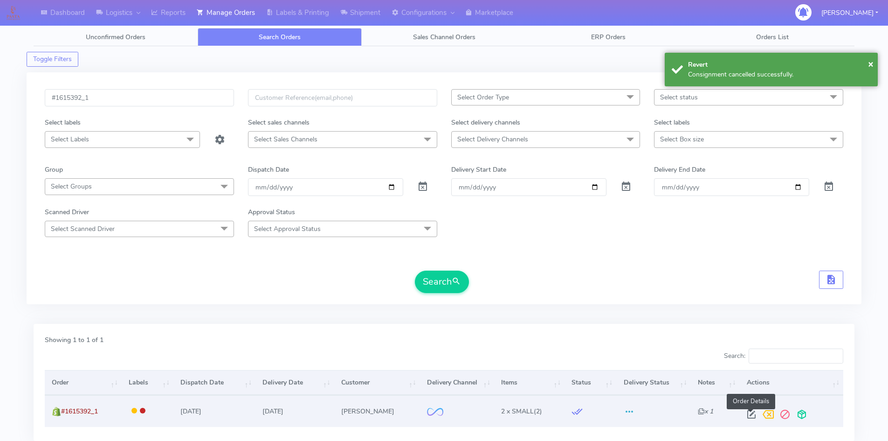
click at [748, 412] on span at bounding box center [751, 416] width 17 height 9
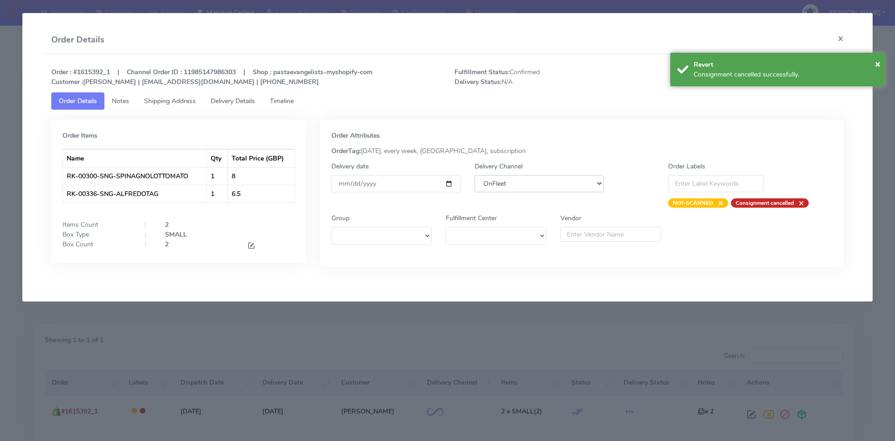
click at [546, 184] on select "DHL OnFleet Royal Mail DPD Yodel MaxOptra Amazon Collection" at bounding box center [539, 183] width 129 height 17
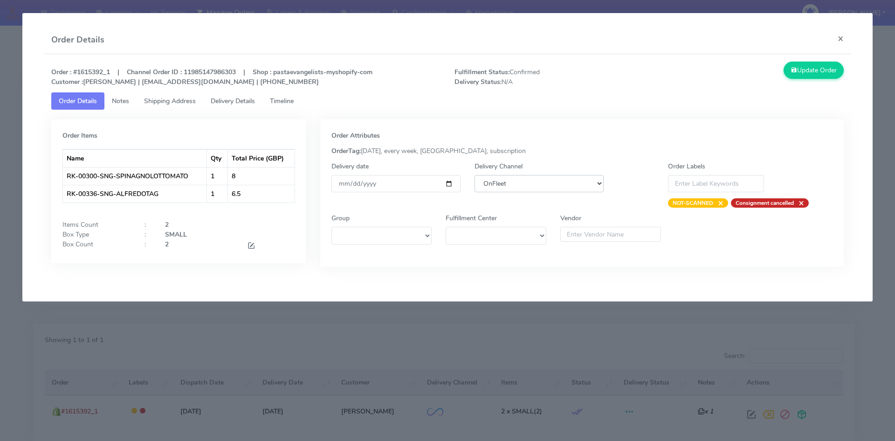
select select "5"
click at [475, 175] on select "DHL OnFleet Royal Mail DPD Yodel MaxOptra Amazon Collection" at bounding box center [539, 183] width 129 height 17
click at [818, 74] on button "Update Order" at bounding box center [814, 70] width 61 height 17
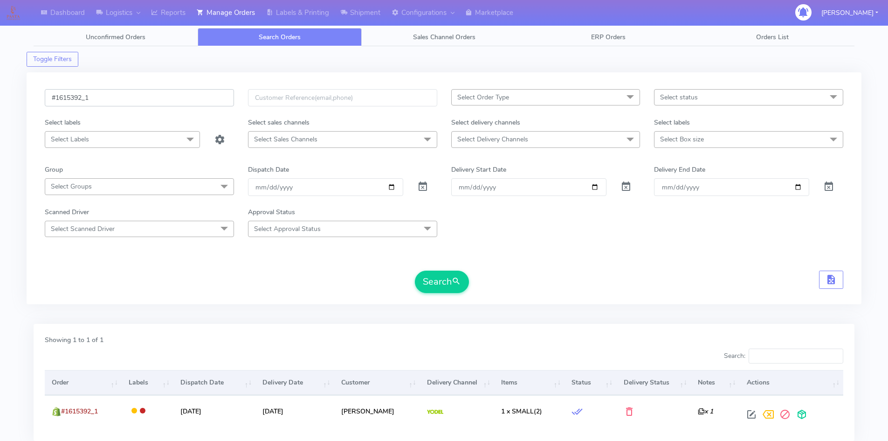
click at [122, 94] on input "#1615392_1" at bounding box center [139, 97] width 189 height 17
paste input "40"
type input "#1615402_1"
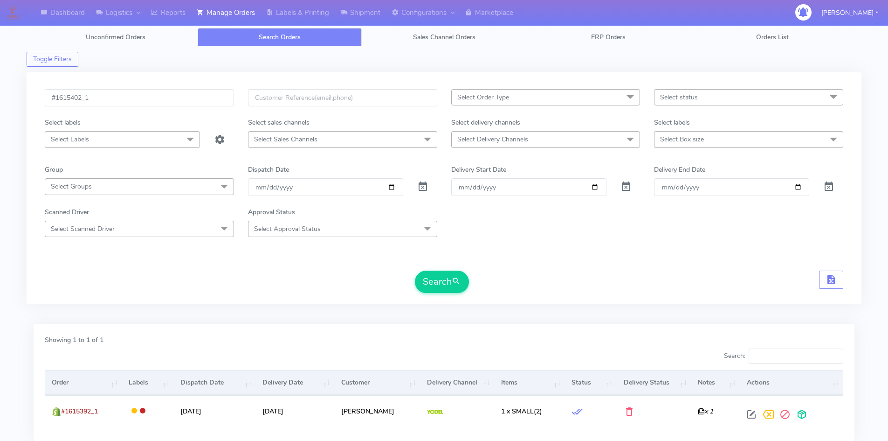
click at [441, 296] on div "#1615402_1 Select Order Type Select All MEALS ATAVI One Off Pasta Club Gift Kit…" at bounding box center [444, 193] width 813 height 209
click at [448, 284] on button "Search" at bounding box center [442, 281] width 54 height 22
click at [588, 141] on span "Select Delivery Channels" at bounding box center [545, 139] width 189 height 16
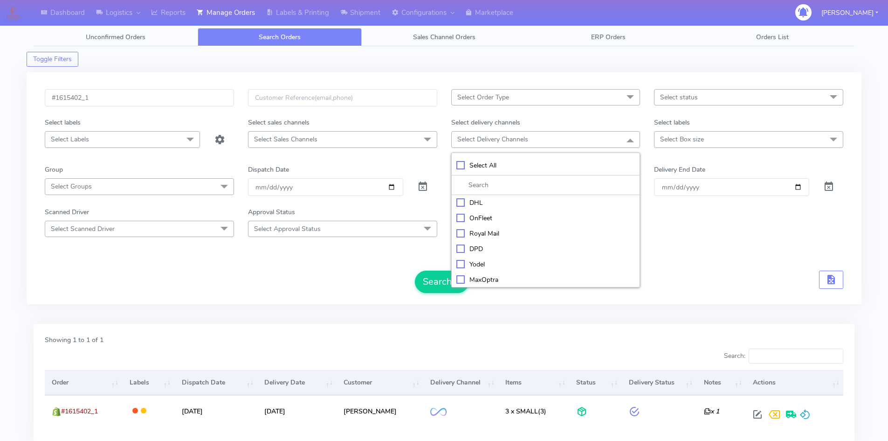
click at [495, 220] on div "OnFleet" at bounding box center [545, 218] width 179 height 10
checkbox input "true"
click at [541, 100] on span "Select Order Type" at bounding box center [545, 97] width 189 height 16
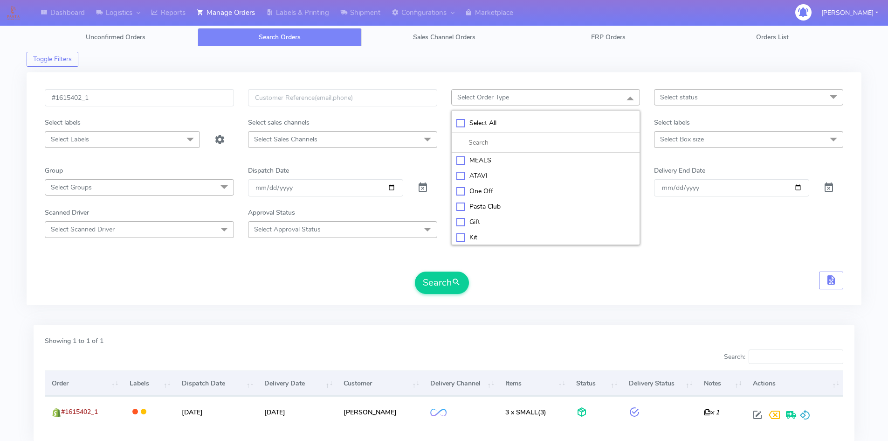
click at [473, 160] on div "MEALS" at bounding box center [545, 160] width 179 height 10
checkbox input "true"
click at [672, 137] on span "Select Box size" at bounding box center [682, 139] width 44 height 9
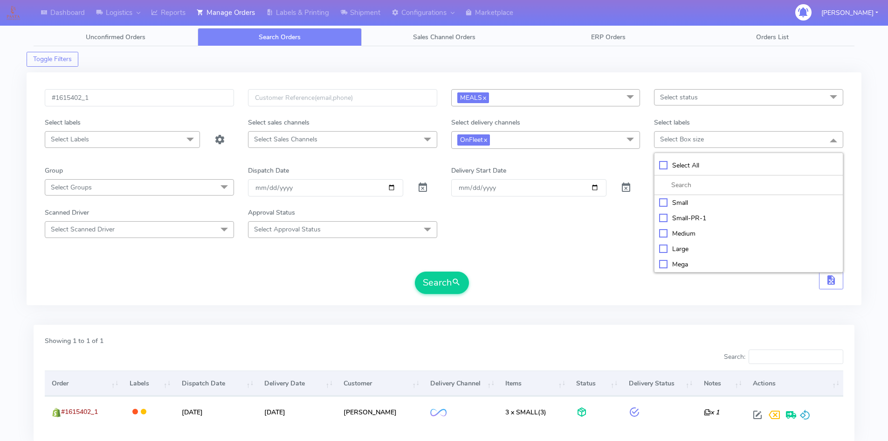
click at [672, 202] on div "Small" at bounding box center [748, 203] width 179 height 10
checkbox input "true"
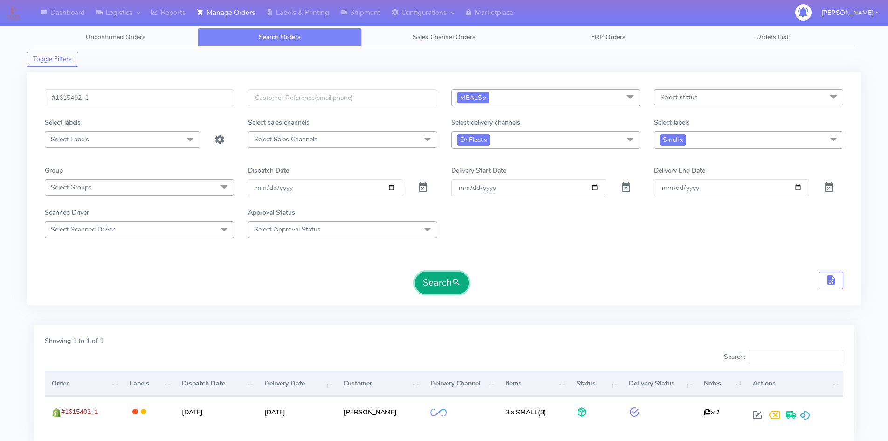
click at [454, 275] on button "Search" at bounding box center [442, 282] width 54 height 22
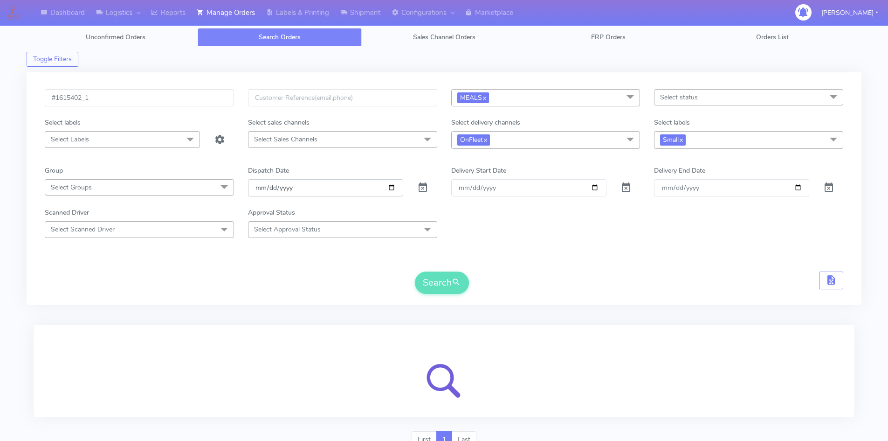
click at [395, 183] on input "date" at bounding box center [325, 187] width 155 height 17
click at [386, 187] on input "date" at bounding box center [325, 187] width 155 height 17
click at [393, 187] on input "date" at bounding box center [325, 187] width 155 height 17
type input "[DATE]"
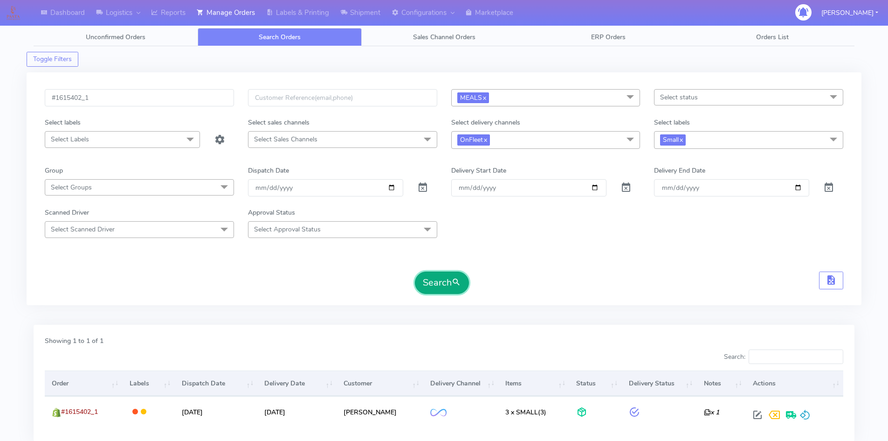
click at [438, 279] on button "Search" at bounding box center [442, 282] width 54 height 22
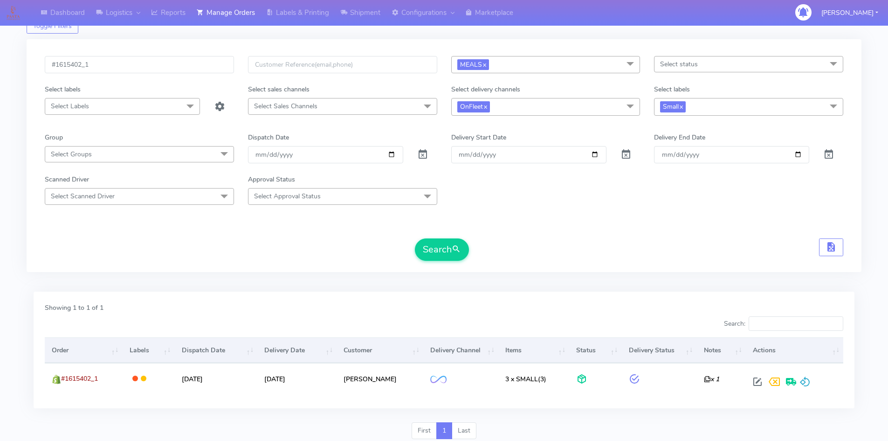
scroll to position [67, 0]
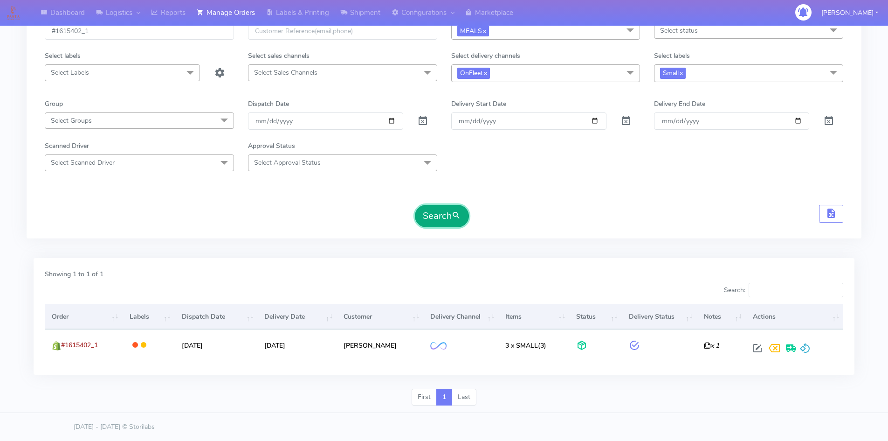
click at [426, 218] on button "Search" at bounding box center [442, 216] width 54 height 22
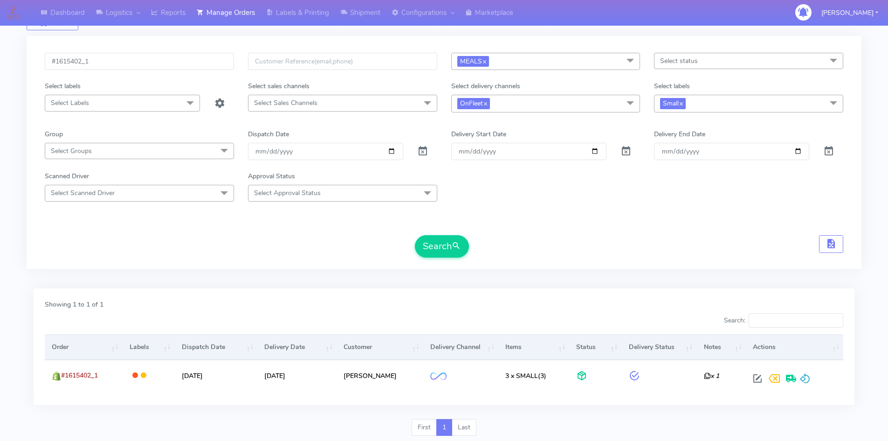
scroll to position [20, 0]
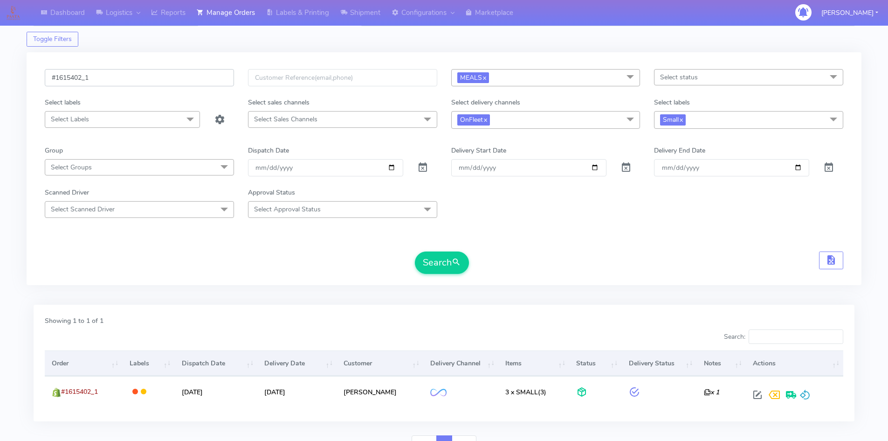
click at [230, 81] on input "#1615402_1" at bounding box center [139, 77] width 189 height 17
click at [230, 80] on input "#1615402_1" at bounding box center [139, 77] width 189 height 17
click at [437, 258] on button "Search" at bounding box center [442, 262] width 54 height 22
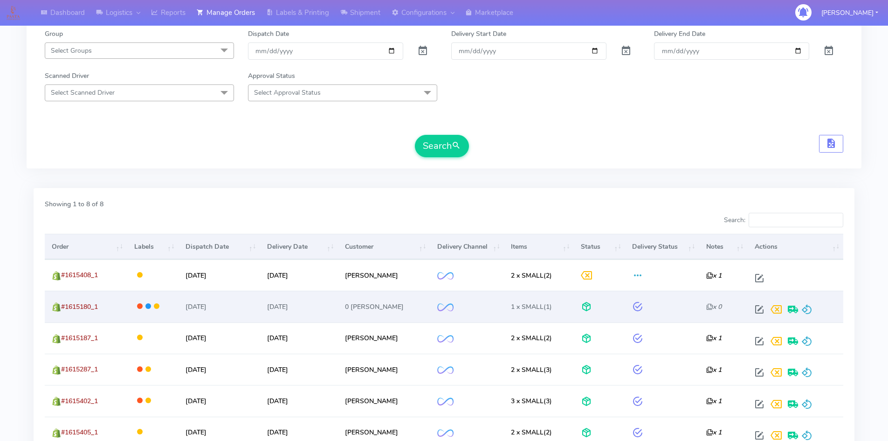
scroll to position [286, 0]
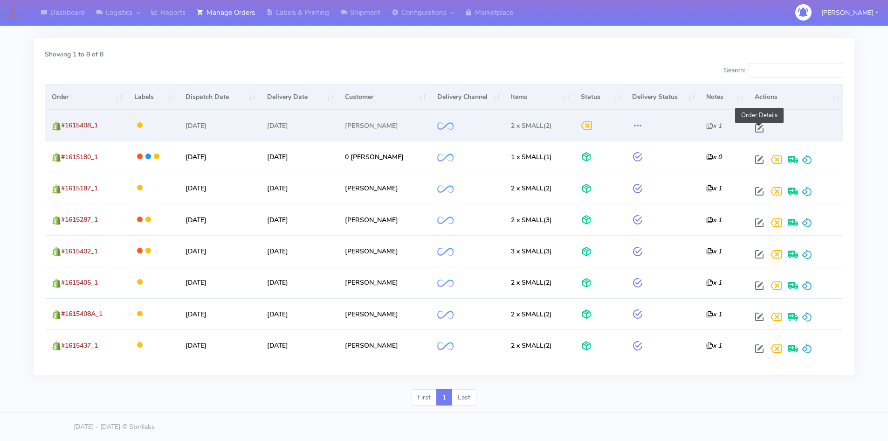
click at [758, 126] on span at bounding box center [759, 130] width 17 height 9
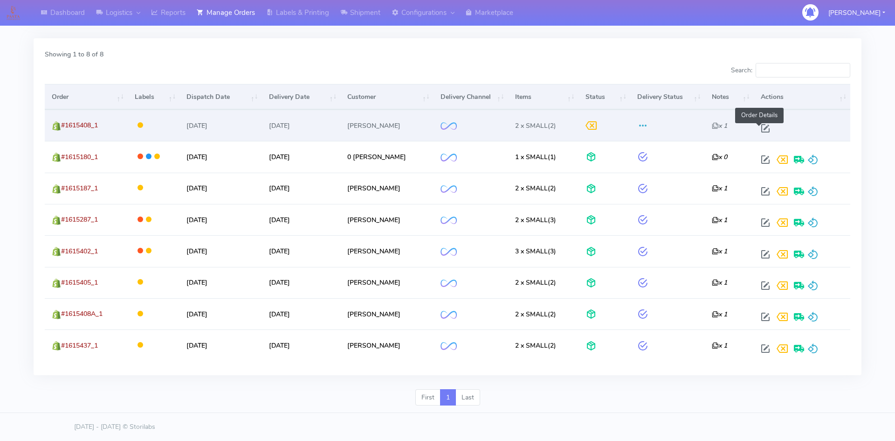
select select "2"
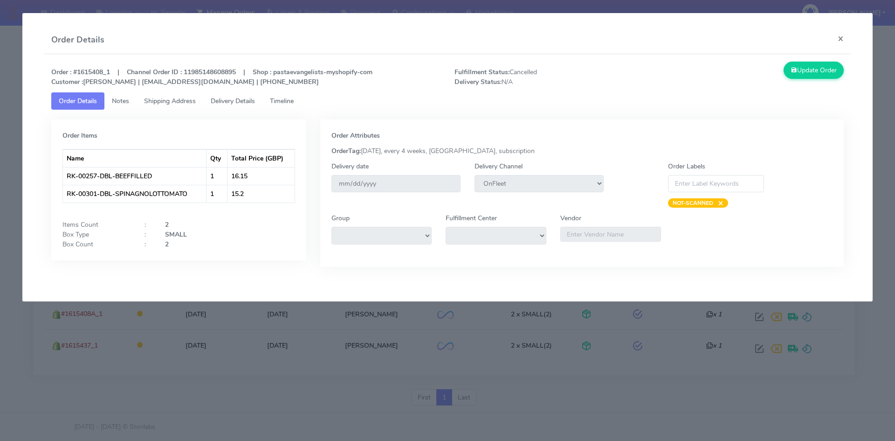
click at [294, 97] on span "Timeline" at bounding box center [282, 100] width 24 height 9
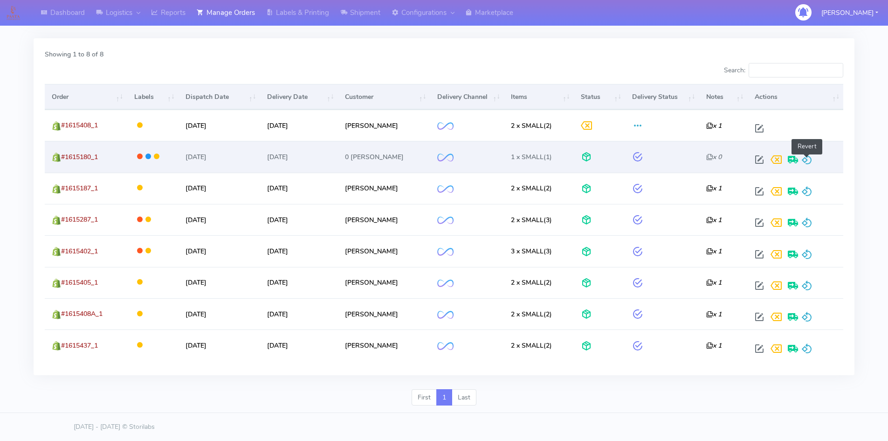
click at [810, 160] on span at bounding box center [806, 161] width 11 height 9
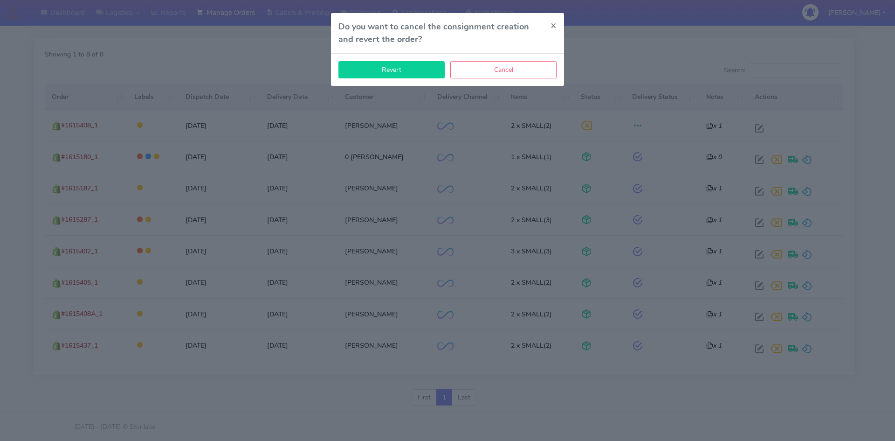
click at [411, 69] on button "Revert" at bounding box center [391, 69] width 106 height 17
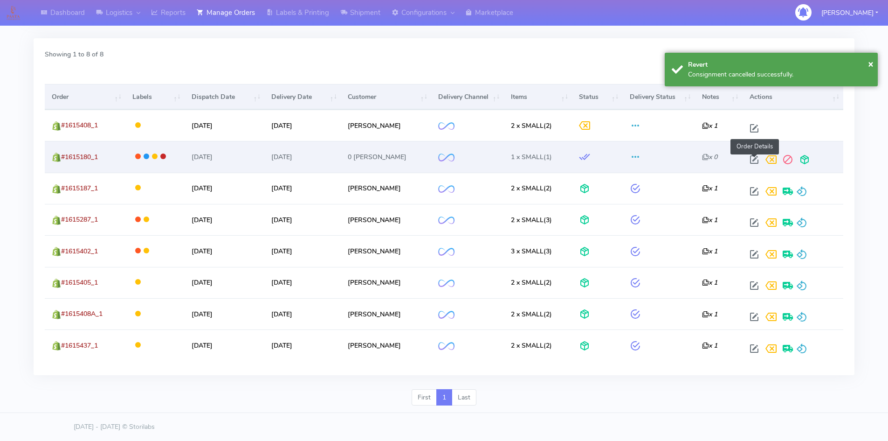
click at [755, 160] on span at bounding box center [754, 161] width 17 height 9
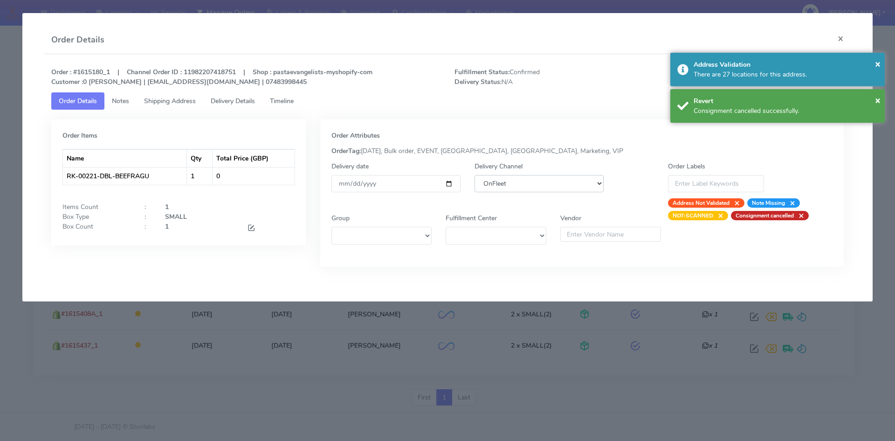
click at [593, 178] on select "DHL OnFleet Royal Mail DPD Yodel MaxOptra Amazon Collection" at bounding box center [539, 183] width 129 height 17
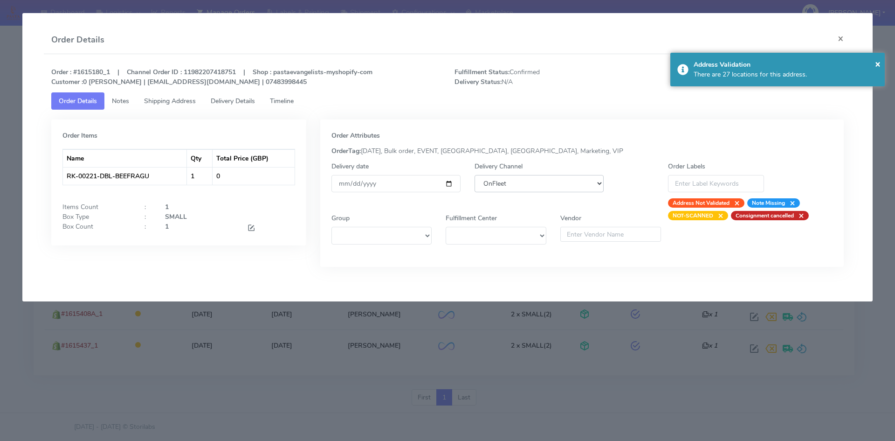
select select "5"
click at [475, 175] on select "DHL OnFleet Royal Mail DPD Yodel MaxOptra Amazon Collection" at bounding box center [539, 183] width 129 height 17
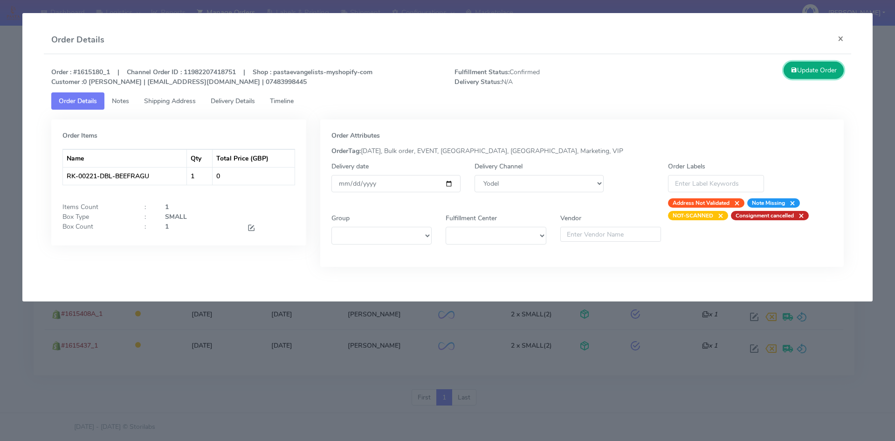
click at [825, 76] on button "Update Order" at bounding box center [814, 70] width 61 height 17
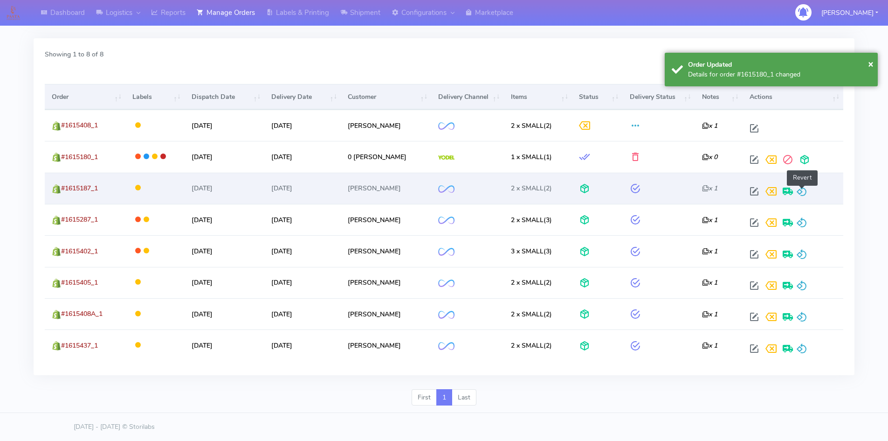
click at [800, 193] on span at bounding box center [801, 193] width 11 height 9
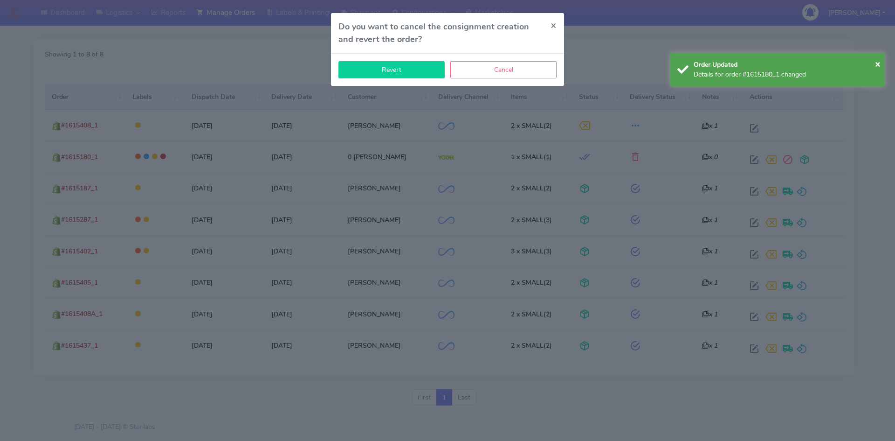
click at [402, 69] on button "Revert" at bounding box center [391, 69] width 106 height 17
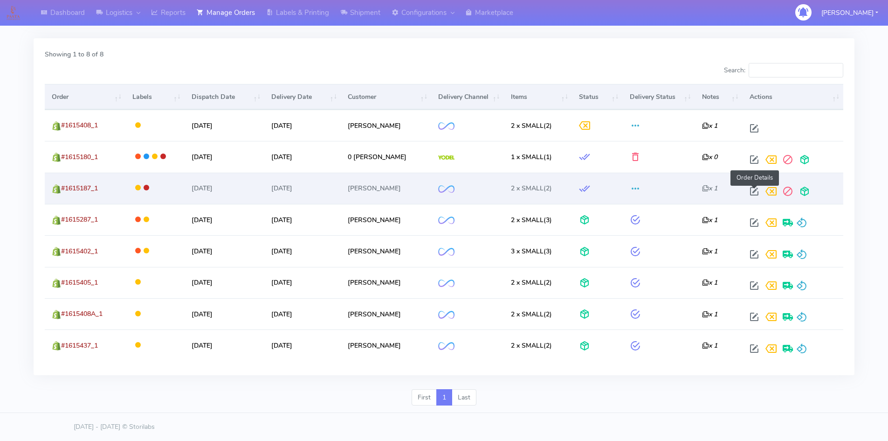
click at [752, 192] on span at bounding box center [754, 193] width 17 height 9
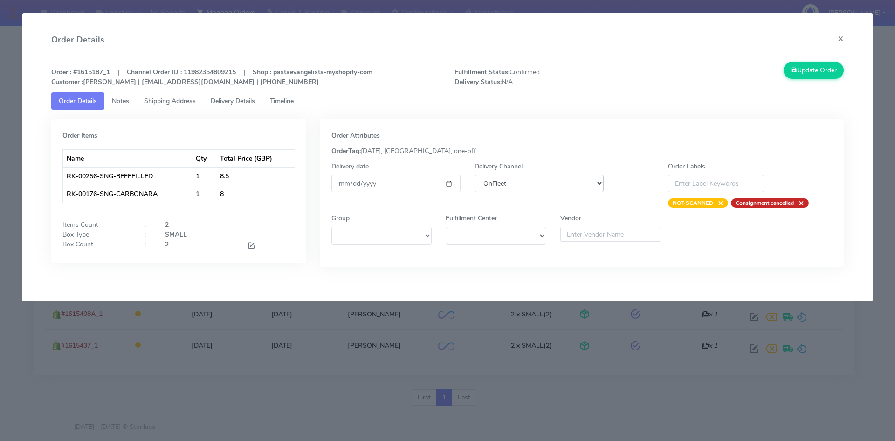
click at [503, 185] on select "DHL OnFleet Royal Mail DPD Yodel MaxOptra Amazon Collection" at bounding box center [539, 183] width 129 height 17
select select "5"
click at [475, 175] on select "DHL OnFleet Royal Mail DPD Yodel MaxOptra Amazon Collection" at bounding box center [539, 183] width 129 height 17
click at [829, 73] on button "Update Order" at bounding box center [814, 70] width 61 height 17
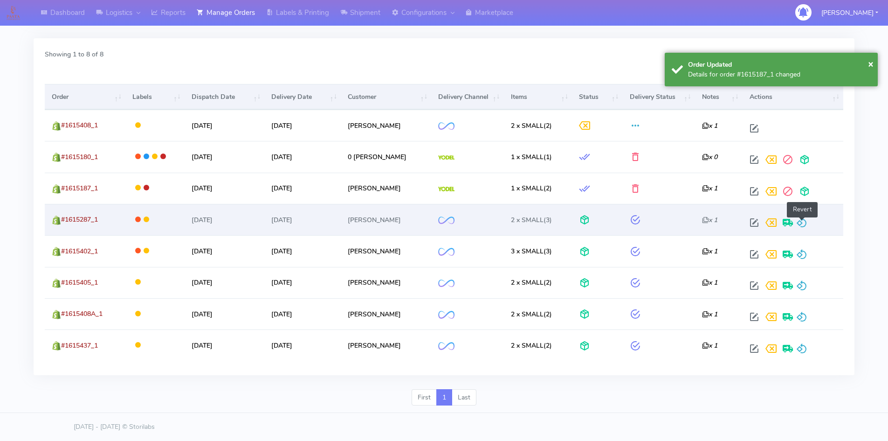
click at [805, 221] on span at bounding box center [801, 224] width 11 height 9
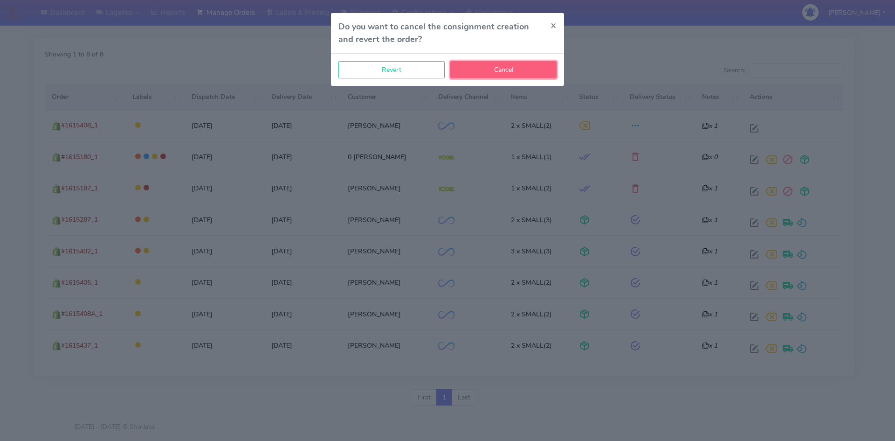
click at [482, 74] on button "Cancel" at bounding box center [503, 69] width 106 height 17
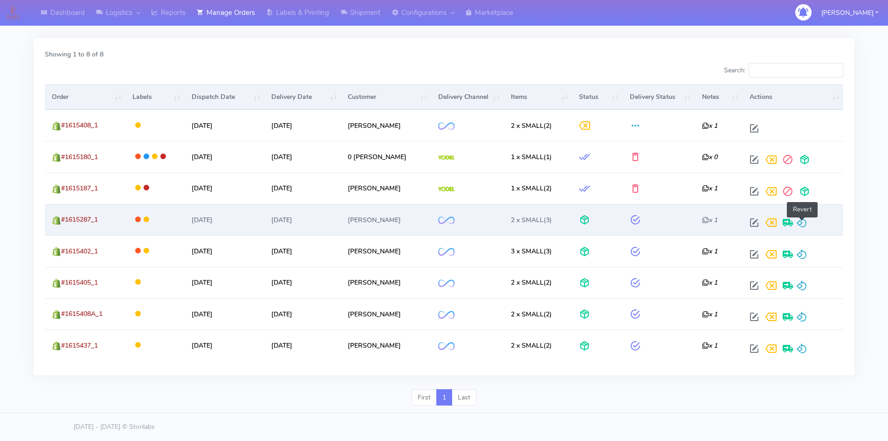
click at [803, 222] on span at bounding box center [801, 224] width 11 height 9
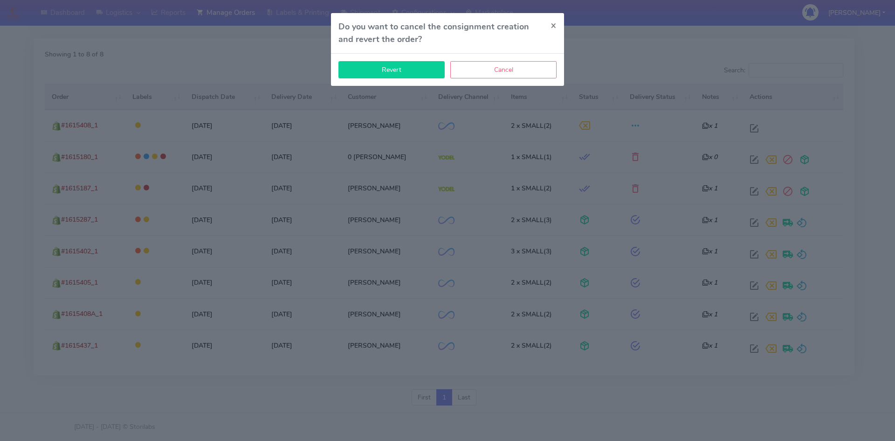
click at [419, 71] on button "Revert" at bounding box center [391, 69] width 106 height 17
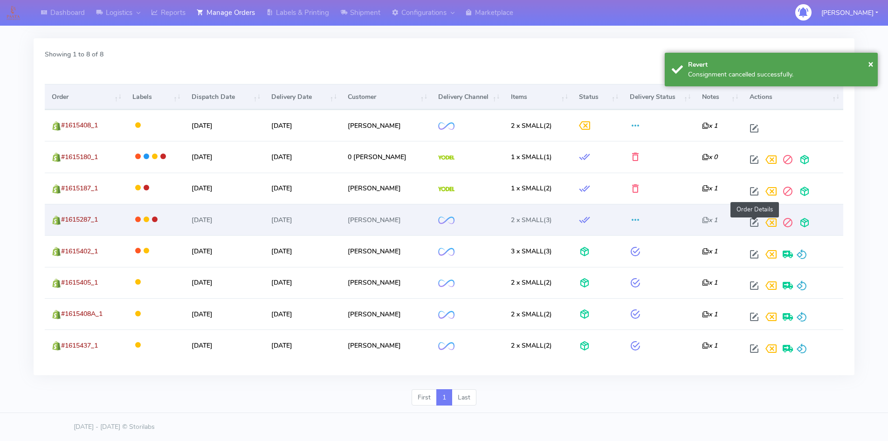
click at [756, 226] on span at bounding box center [754, 224] width 17 height 9
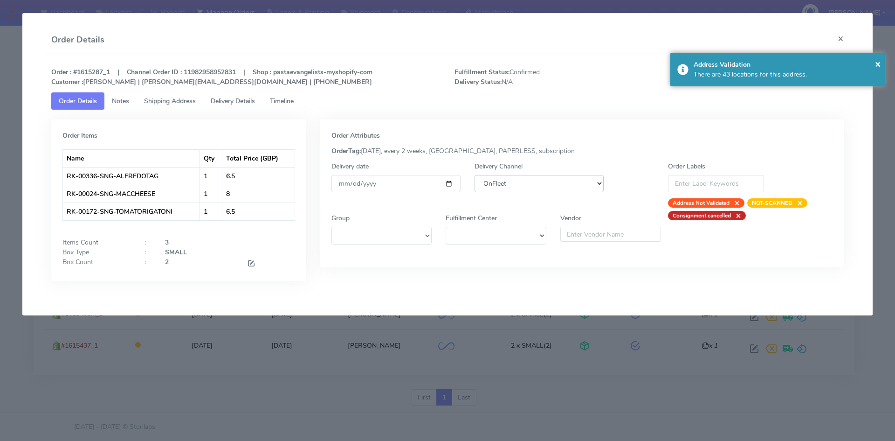
click at [573, 178] on select "DHL OnFleet Royal Mail DPD Yodel MaxOptra Amazon Collection" at bounding box center [539, 183] width 129 height 17
select select "5"
click at [475, 175] on select "DHL OnFleet Royal Mail DPD Yodel MaxOptra Amazon Collection" at bounding box center [539, 183] width 129 height 17
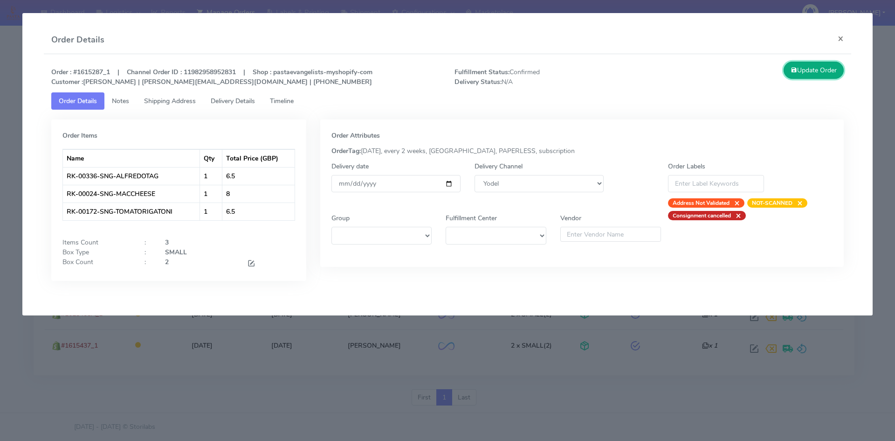
click at [799, 68] on button "Update Order" at bounding box center [814, 70] width 61 height 17
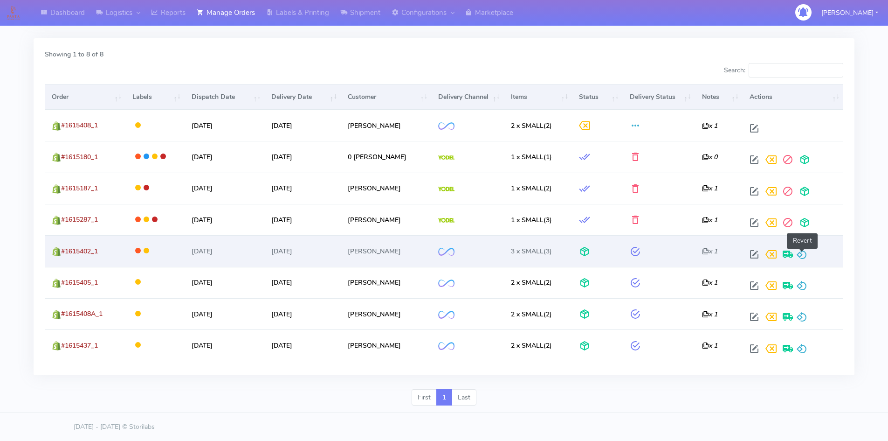
click at [802, 252] on span at bounding box center [801, 256] width 11 height 9
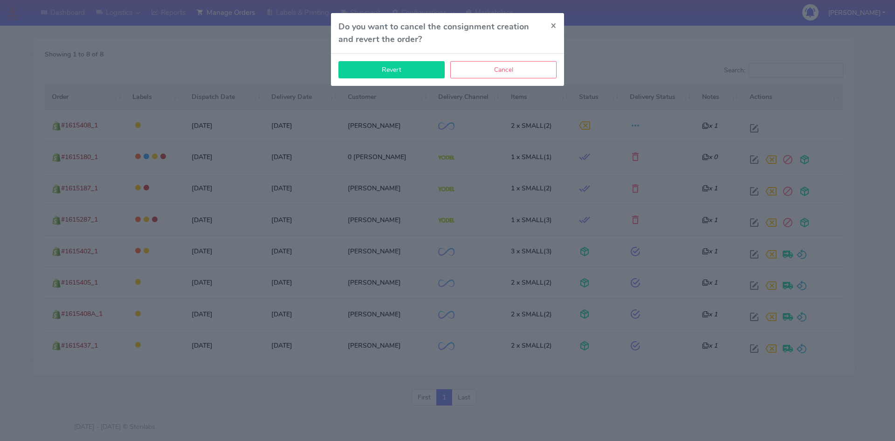
click at [427, 74] on button "Revert" at bounding box center [391, 69] width 106 height 17
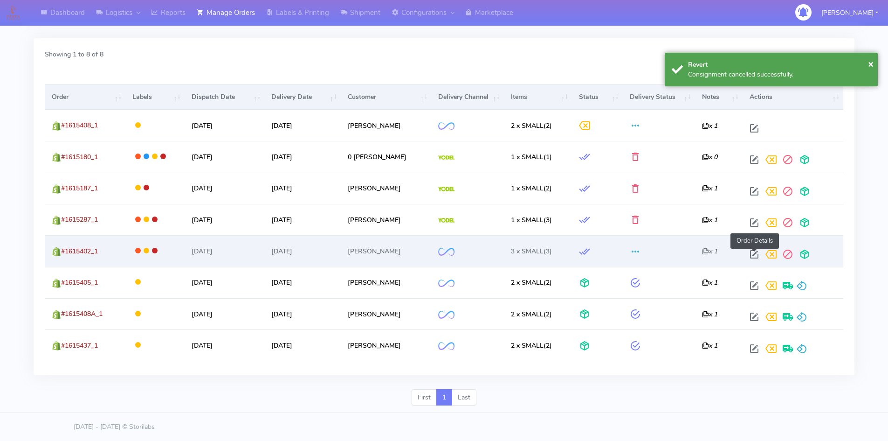
click at [754, 255] on span at bounding box center [754, 256] width 17 height 9
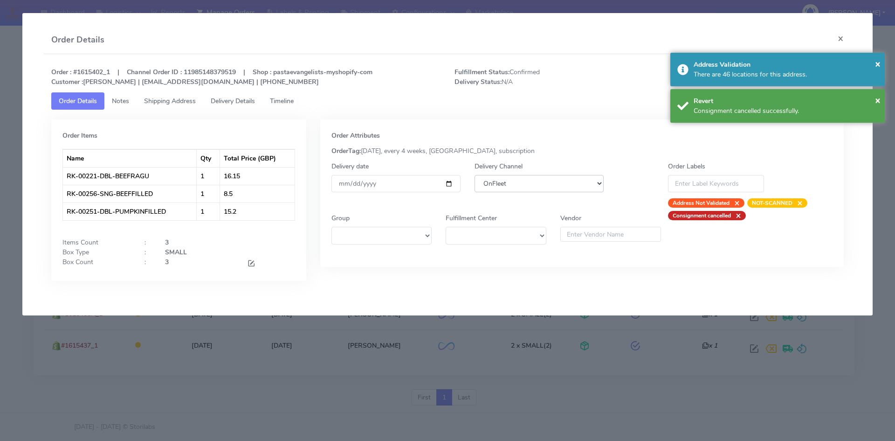
click at [507, 183] on select "DHL OnFleet Royal Mail DPD Yodel MaxOptra Amazon Collection" at bounding box center [539, 183] width 129 height 17
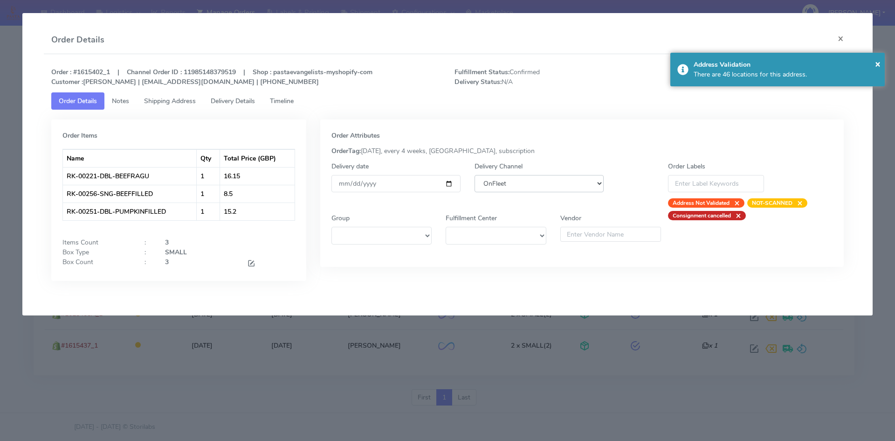
select select "5"
click at [475, 175] on select "DHL OnFleet Royal Mail DPD Yodel MaxOptra Amazon Collection" at bounding box center [539, 183] width 129 height 17
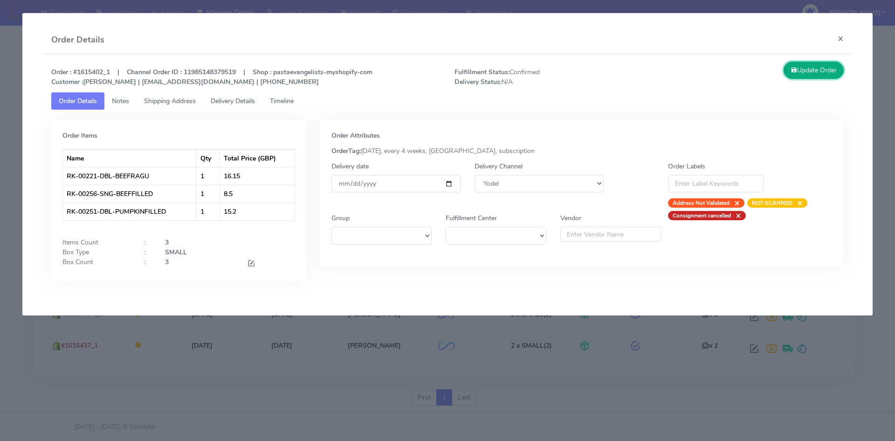
click at [818, 72] on button "Update Order" at bounding box center [814, 70] width 61 height 17
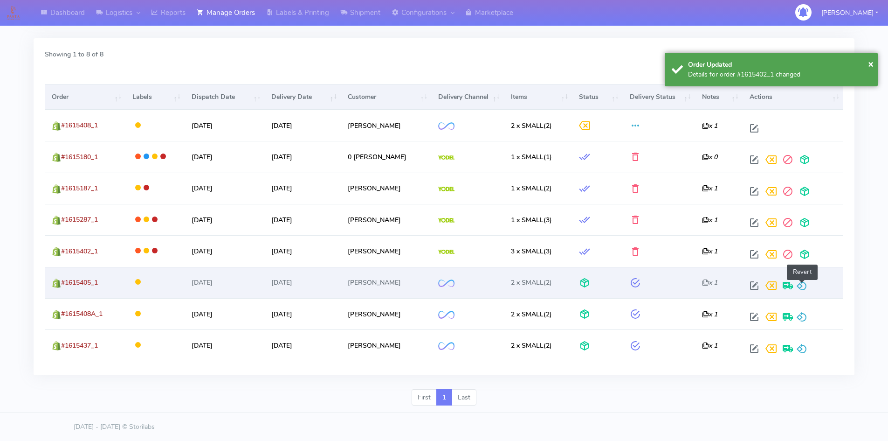
click at [805, 284] on span at bounding box center [801, 287] width 11 height 9
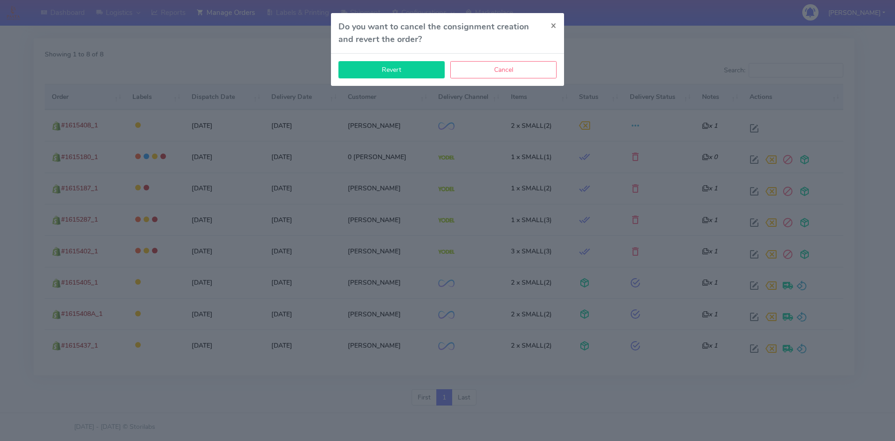
click at [399, 70] on button "Revert" at bounding box center [391, 69] width 106 height 17
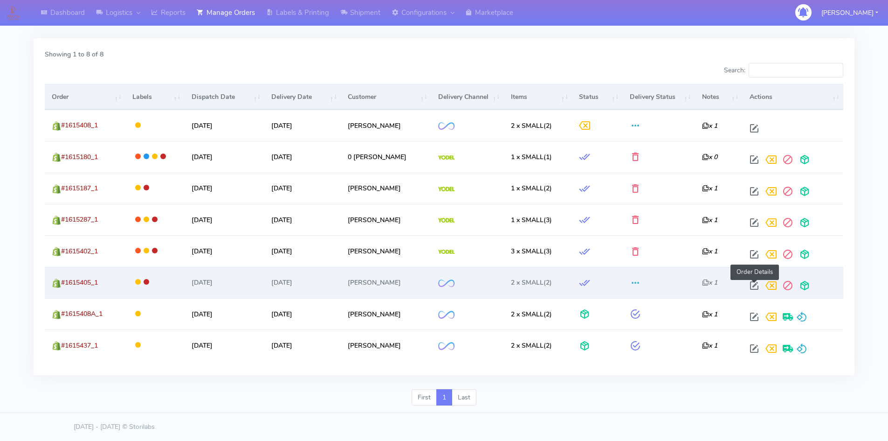
click at [752, 283] on span at bounding box center [754, 287] width 17 height 9
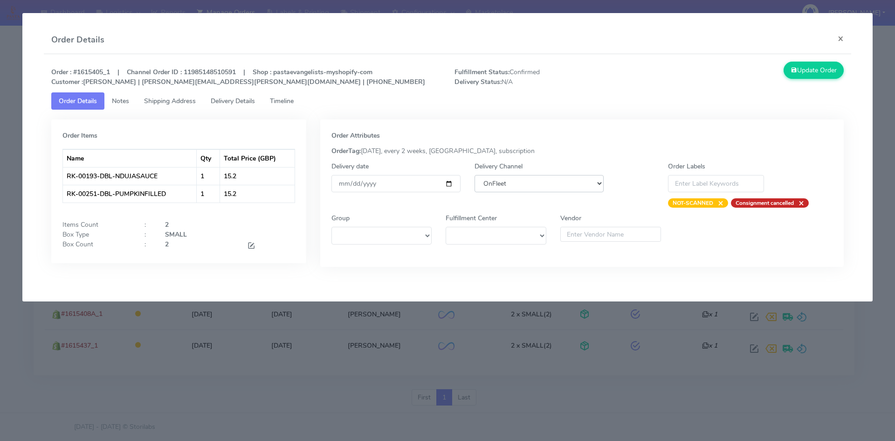
click at [520, 180] on select "DHL OnFleet Royal Mail DPD Yodel MaxOptra Amazon Collection" at bounding box center [539, 183] width 129 height 17
select select "5"
click at [475, 175] on select "DHL OnFleet Royal Mail DPD Yodel MaxOptra Amazon Collection" at bounding box center [539, 183] width 129 height 17
click at [821, 78] on button "Update Order" at bounding box center [814, 70] width 61 height 17
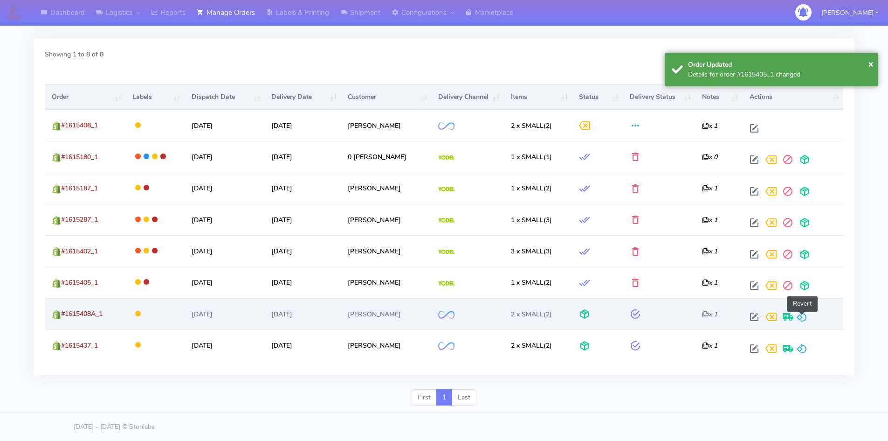
click at [804, 316] on span at bounding box center [801, 318] width 11 height 9
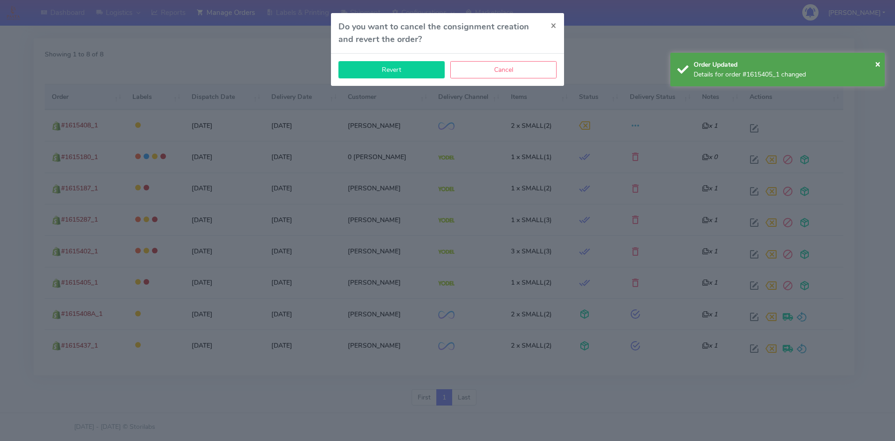
click at [408, 75] on button "Revert" at bounding box center [391, 69] width 106 height 17
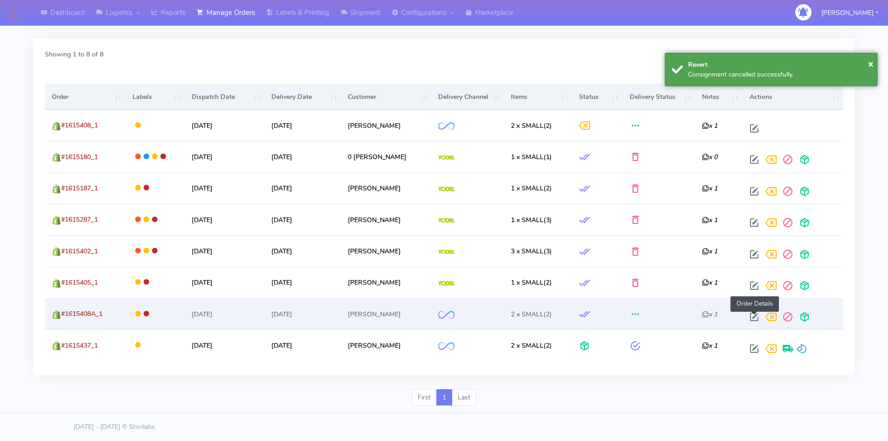
click at [751, 315] on span at bounding box center [754, 318] width 17 height 9
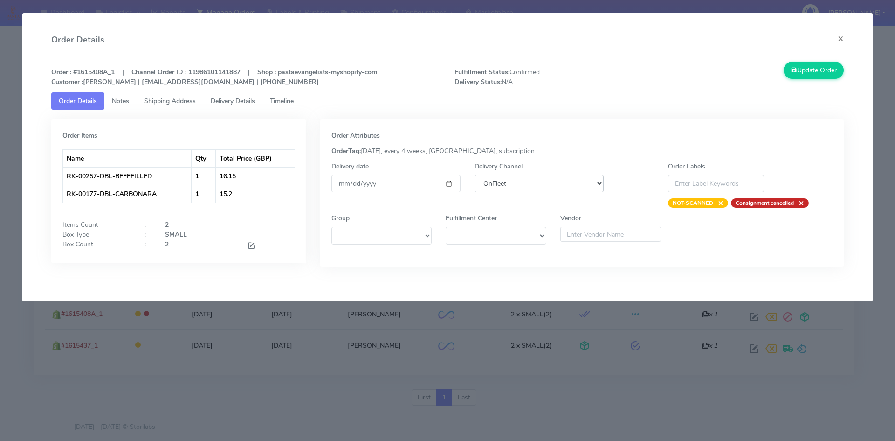
click at [538, 186] on select "DHL OnFleet Royal Mail DPD Yodel MaxOptra Amazon Collection" at bounding box center [539, 183] width 129 height 17
select select "5"
click at [475, 175] on select "DHL OnFleet Royal Mail DPD Yodel MaxOptra Amazon Collection" at bounding box center [539, 183] width 129 height 17
click at [814, 76] on button "Update Order" at bounding box center [814, 70] width 61 height 17
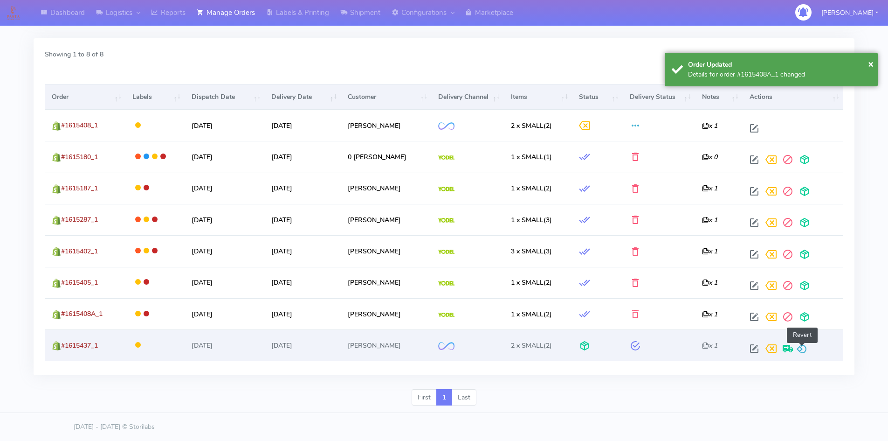
click at [802, 355] on span at bounding box center [801, 350] width 11 height 9
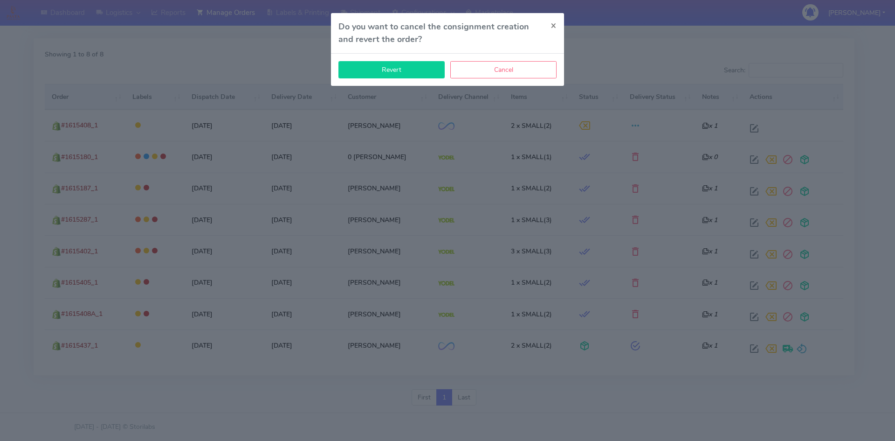
click at [393, 72] on button "Revert" at bounding box center [391, 69] width 106 height 17
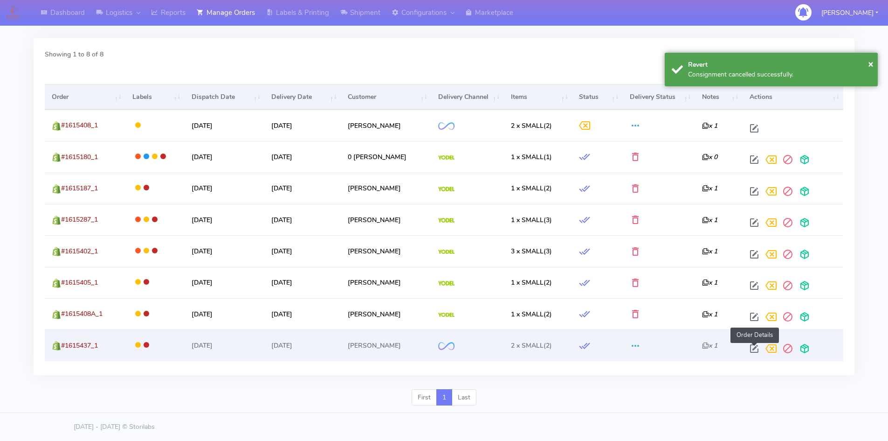
click at [753, 346] on span at bounding box center [754, 350] width 17 height 9
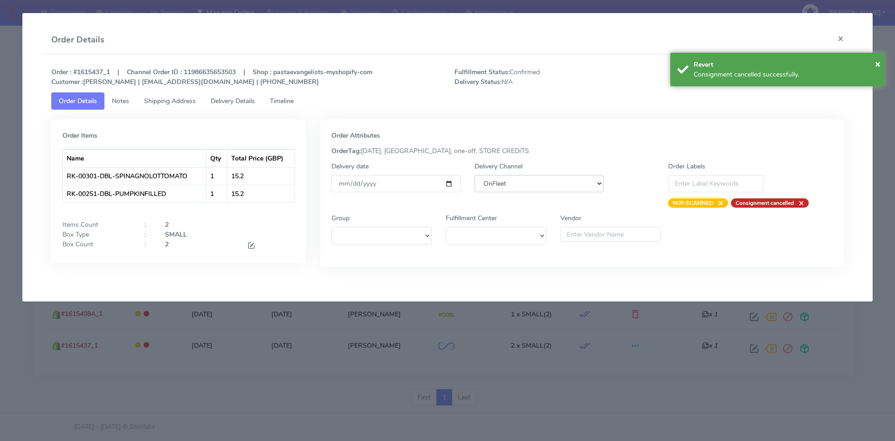
click at [500, 179] on select "DHL OnFleet Royal Mail DPD Yodel MaxOptra Amazon Collection" at bounding box center [539, 183] width 129 height 17
select select "5"
click at [475, 175] on select "DHL OnFleet Royal Mail DPD Yodel MaxOptra Amazon Collection" at bounding box center [539, 183] width 129 height 17
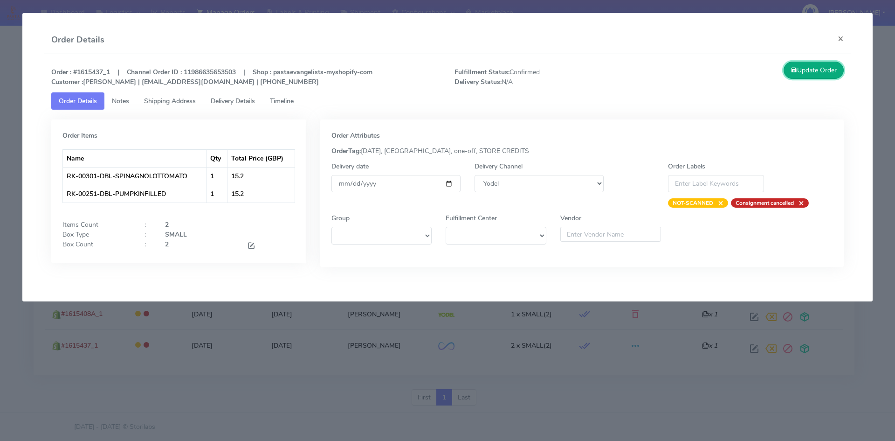
click at [807, 69] on button "Update Order" at bounding box center [814, 70] width 61 height 17
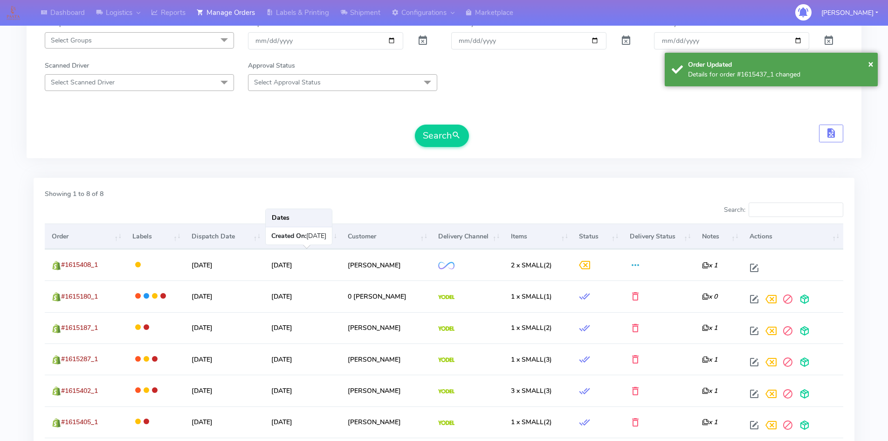
scroll to position [146, 0]
